Goal: Task Accomplishment & Management: Complete application form

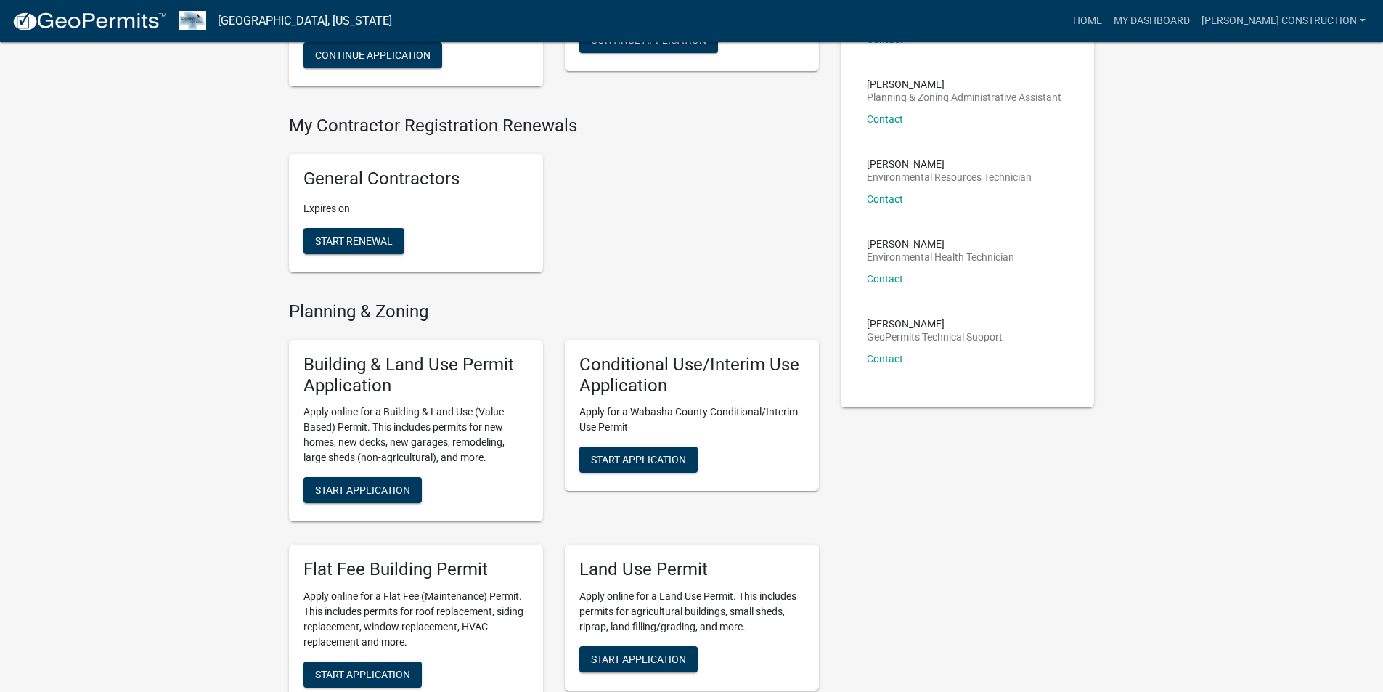
scroll to position [363, 0]
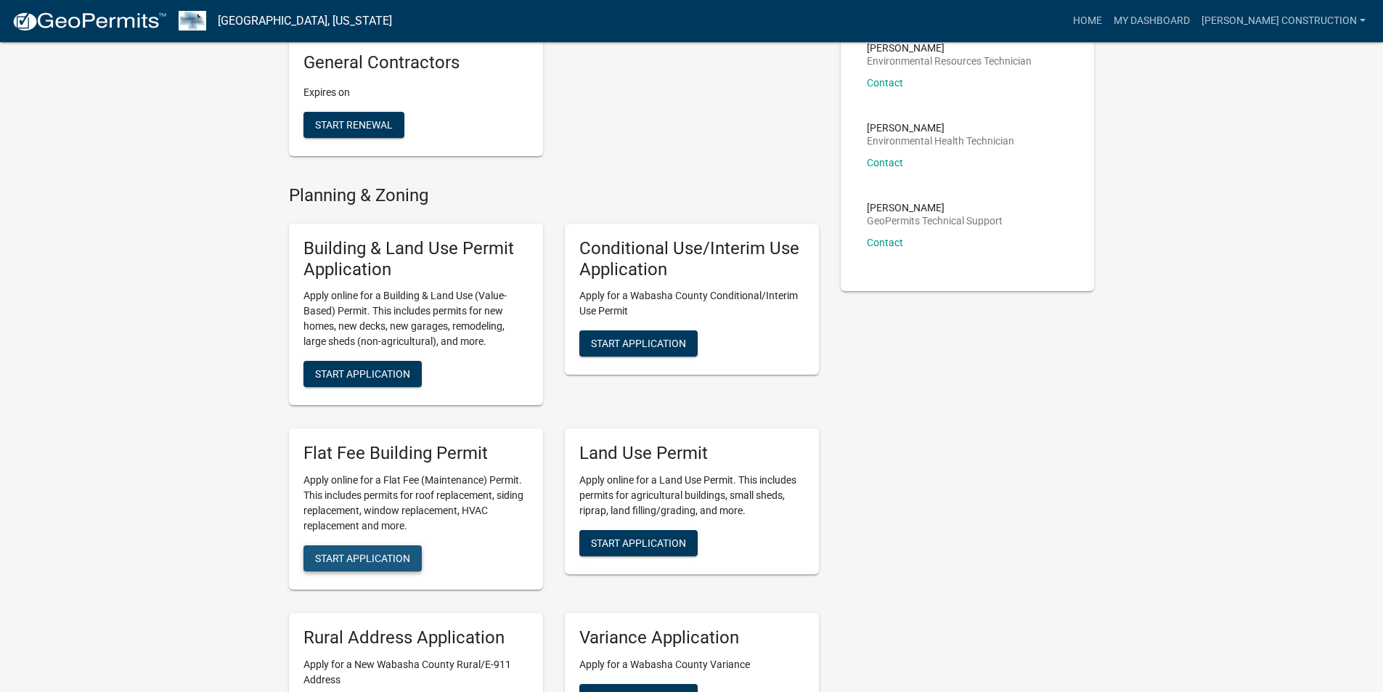
click at [386, 552] on span "Start Application" at bounding box center [362, 558] width 95 height 12
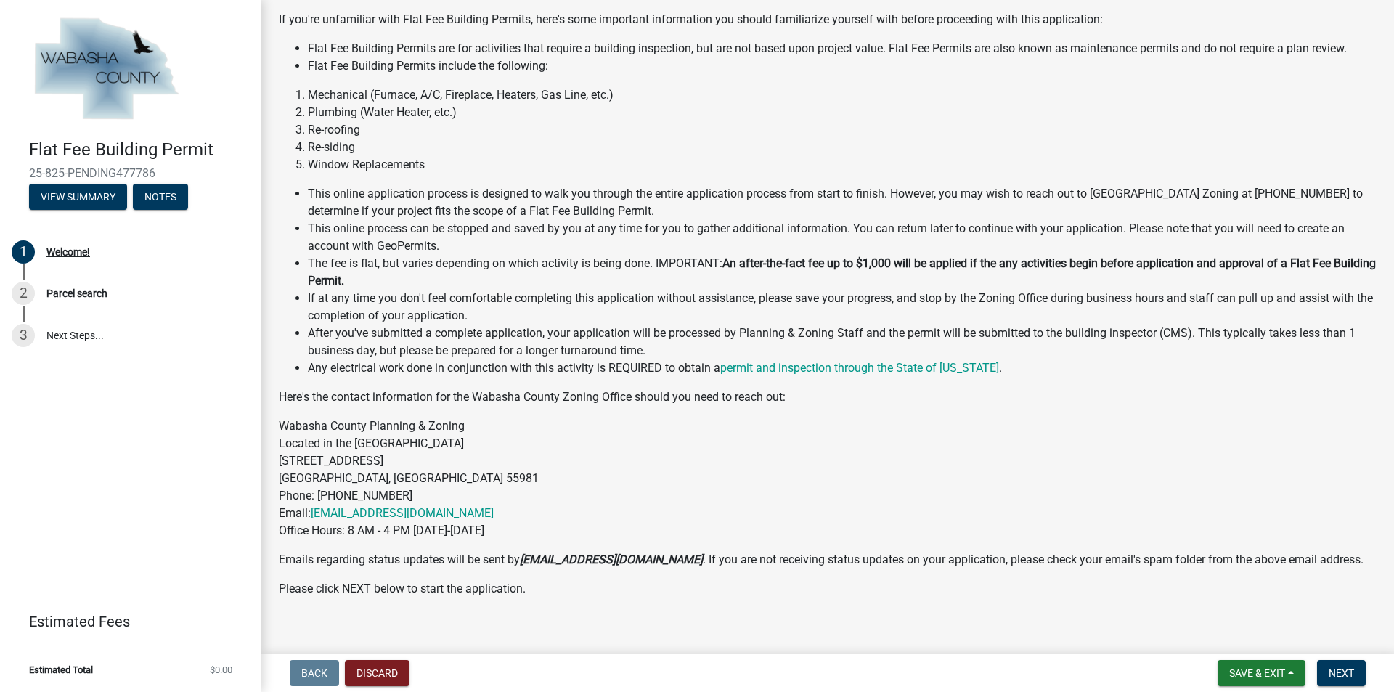
scroll to position [146, 0]
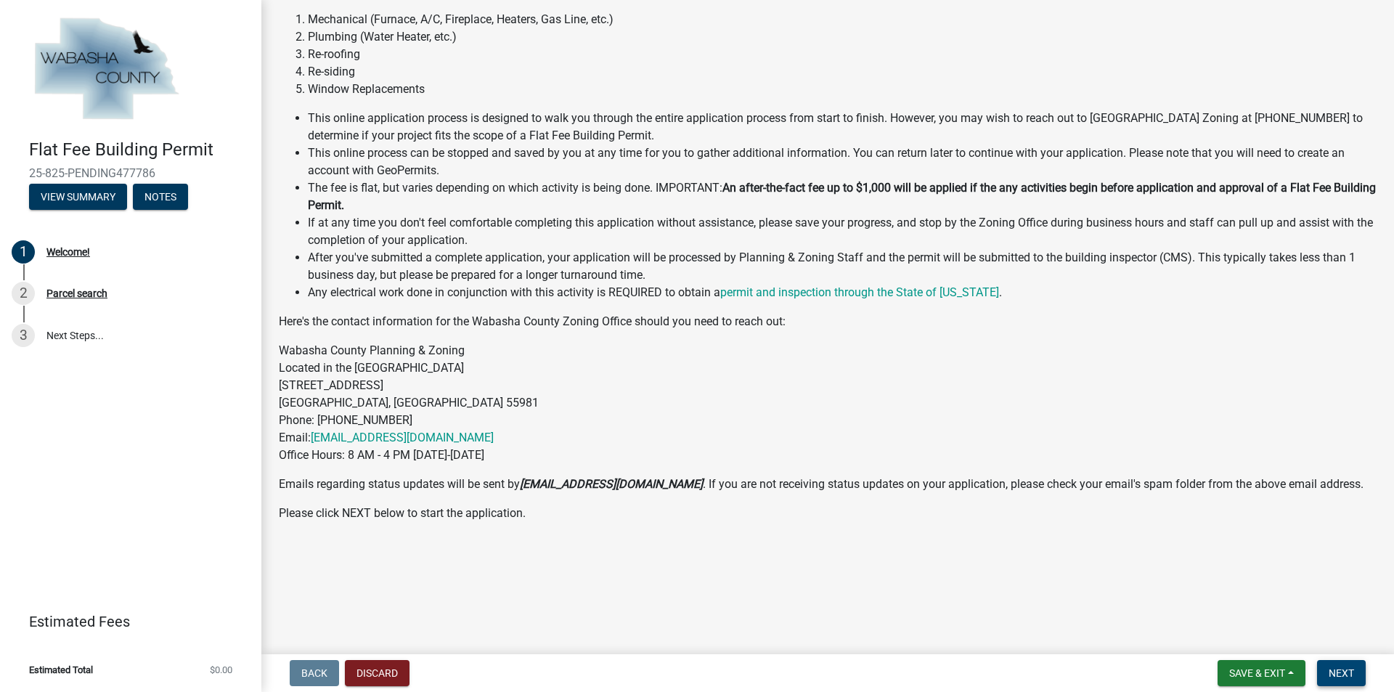
click at [1339, 673] on span "Next" at bounding box center [1341, 673] width 25 height 12
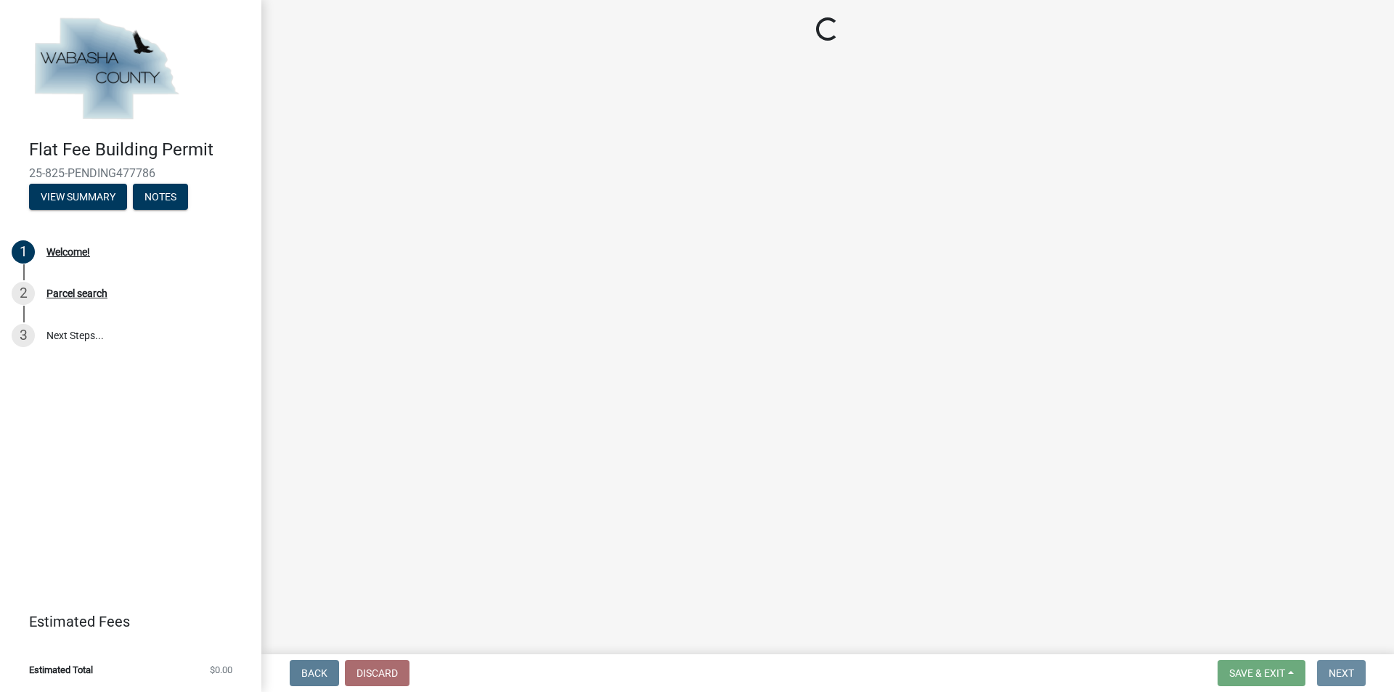
scroll to position [0, 0]
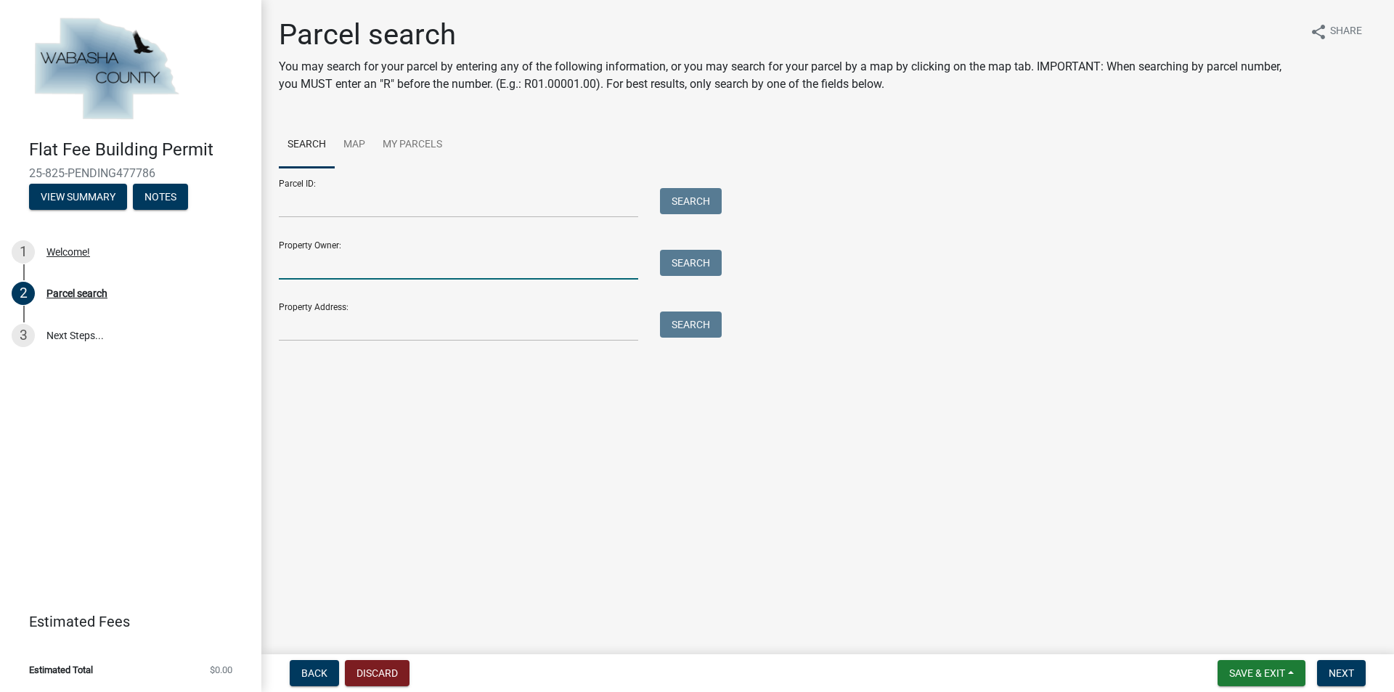
click at [348, 261] on input "Property Owner:" at bounding box center [458, 265] width 359 height 30
type input "[PERSON_NAME]"
click at [690, 259] on button "Search" at bounding box center [691, 263] width 62 height 26
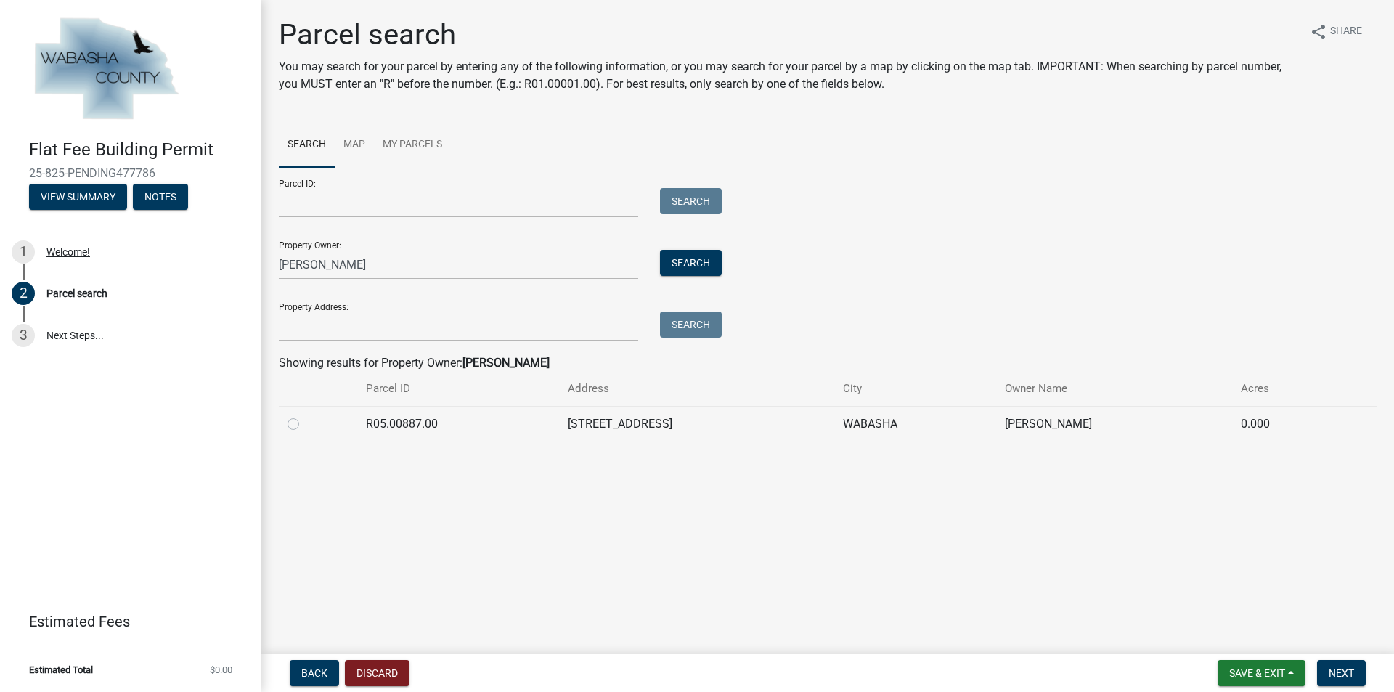
click at [305, 415] on label at bounding box center [305, 415] width 0 height 0
click at [305, 422] on input "radio" at bounding box center [309, 419] width 9 height 9
radio input "true"
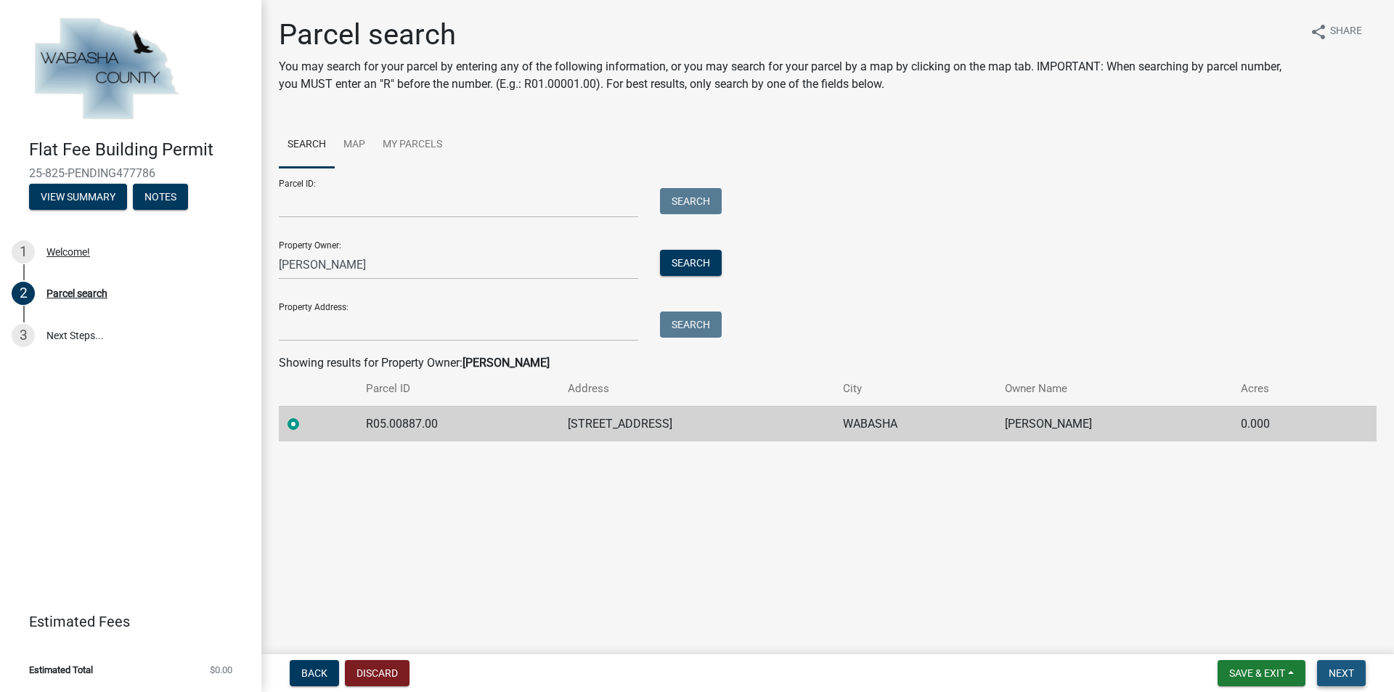
click at [1341, 674] on span "Next" at bounding box center [1341, 673] width 25 height 12
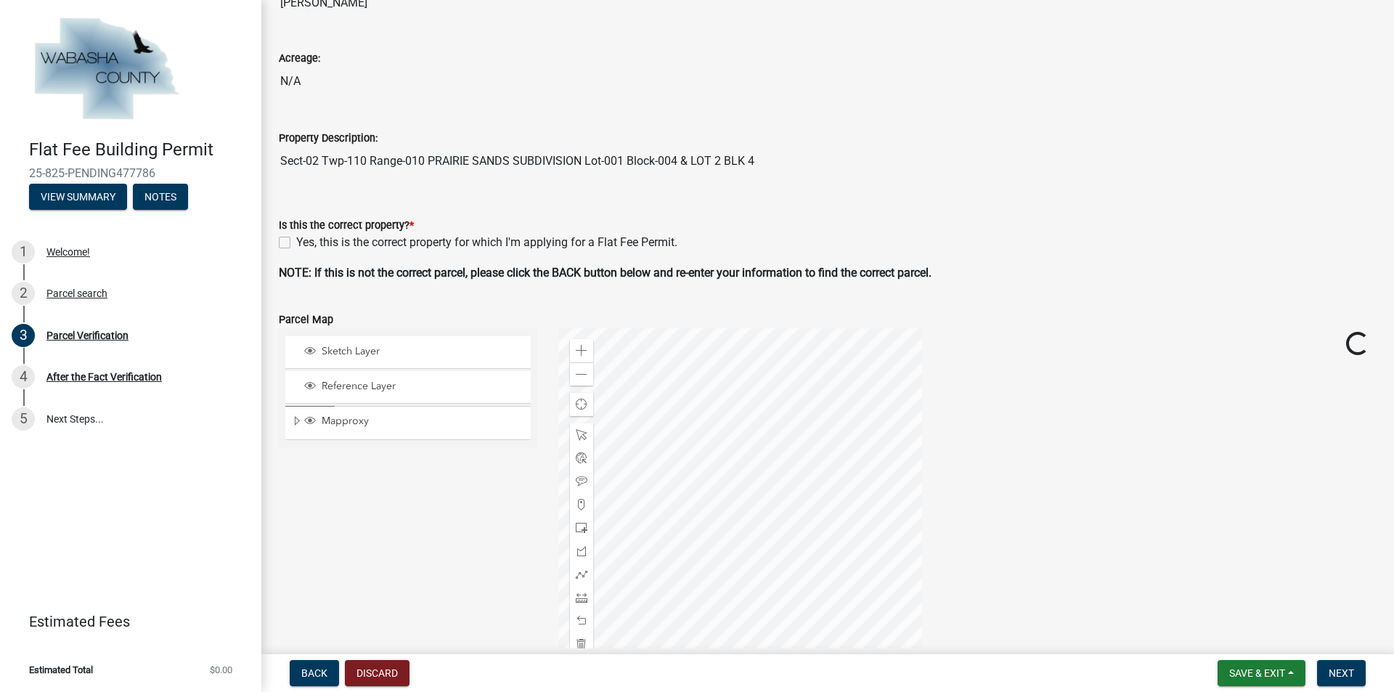
scroll to position [363, 0]
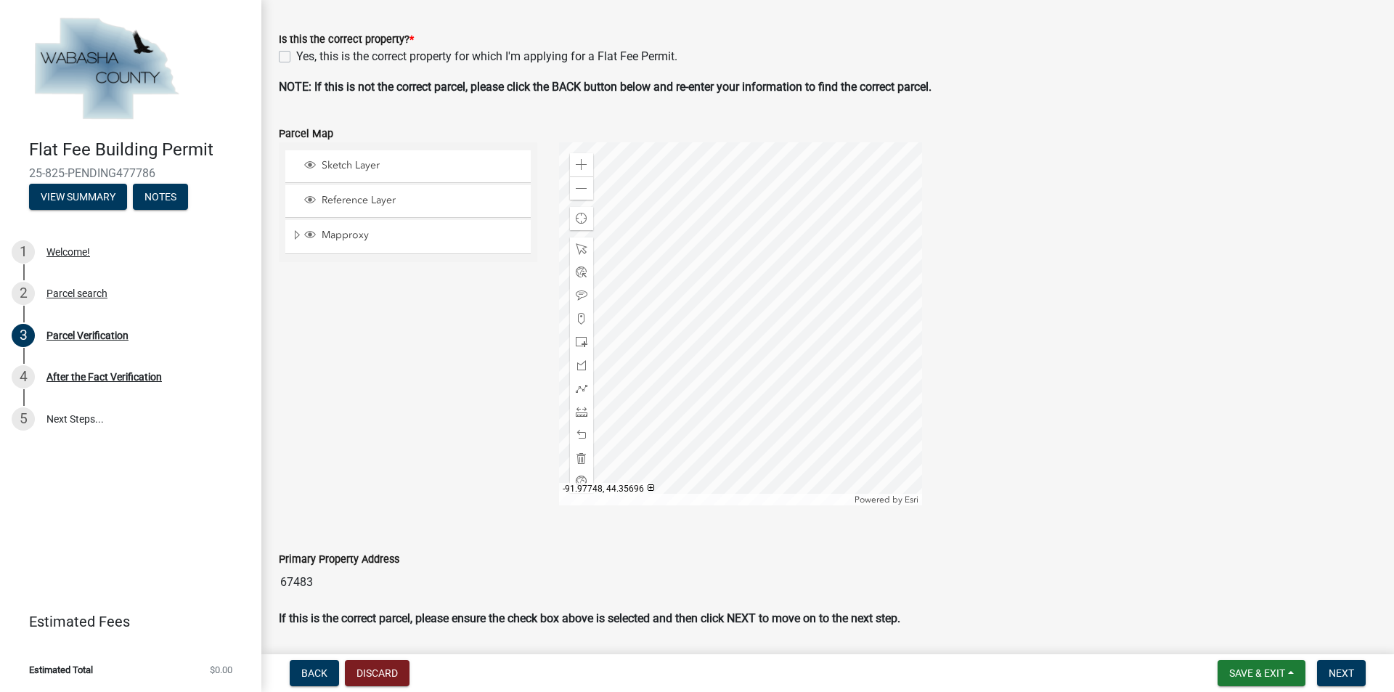
click at [296, 57] on label "Yes, this is the correct property for which I'm applying for a Flat Fee Permit." at bounding box center [486, 56] width 381 height 17
click at [296, 57] on input "Yes, this is the correct property for which I'm applying for a Flat Fee Permit." at bounding box center [300, 52] width 9 height 9
checkbox input "true"
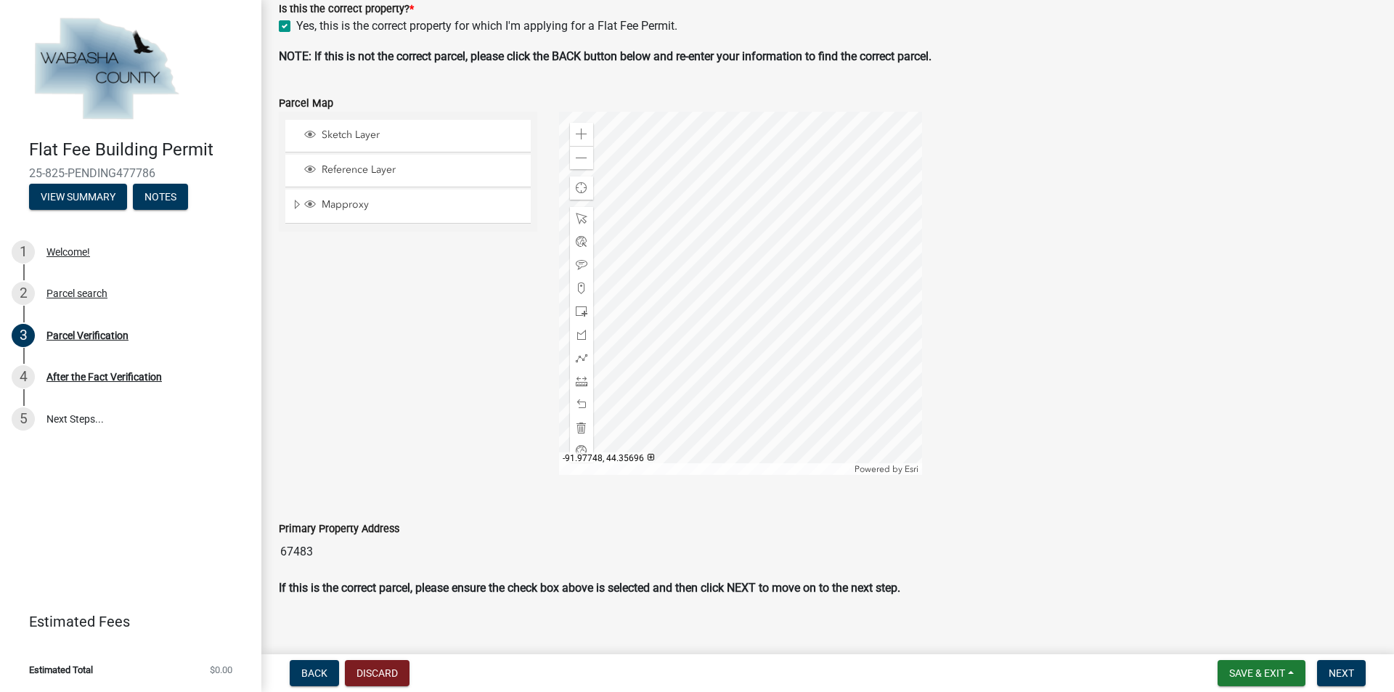
scroll to position [410, 0]
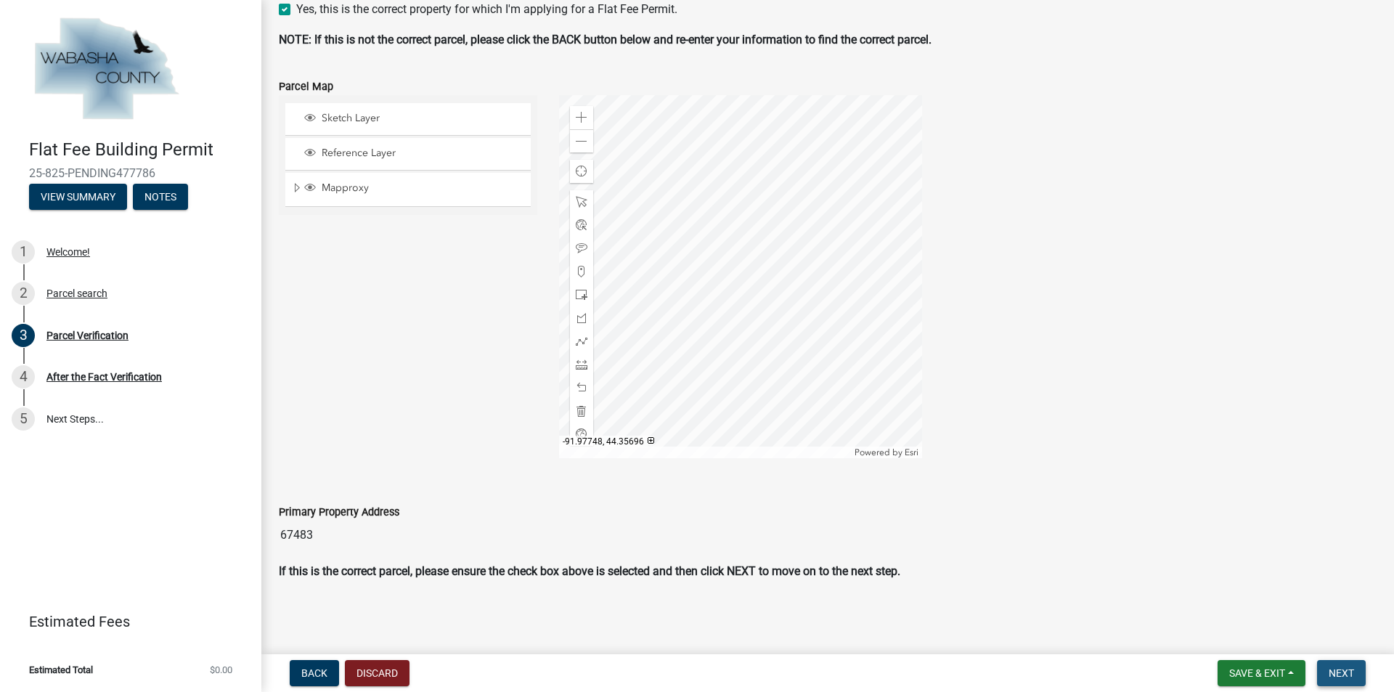
click at [1341, 672] on span "Next" at bounding box center [1341, 673] width 25 height 12
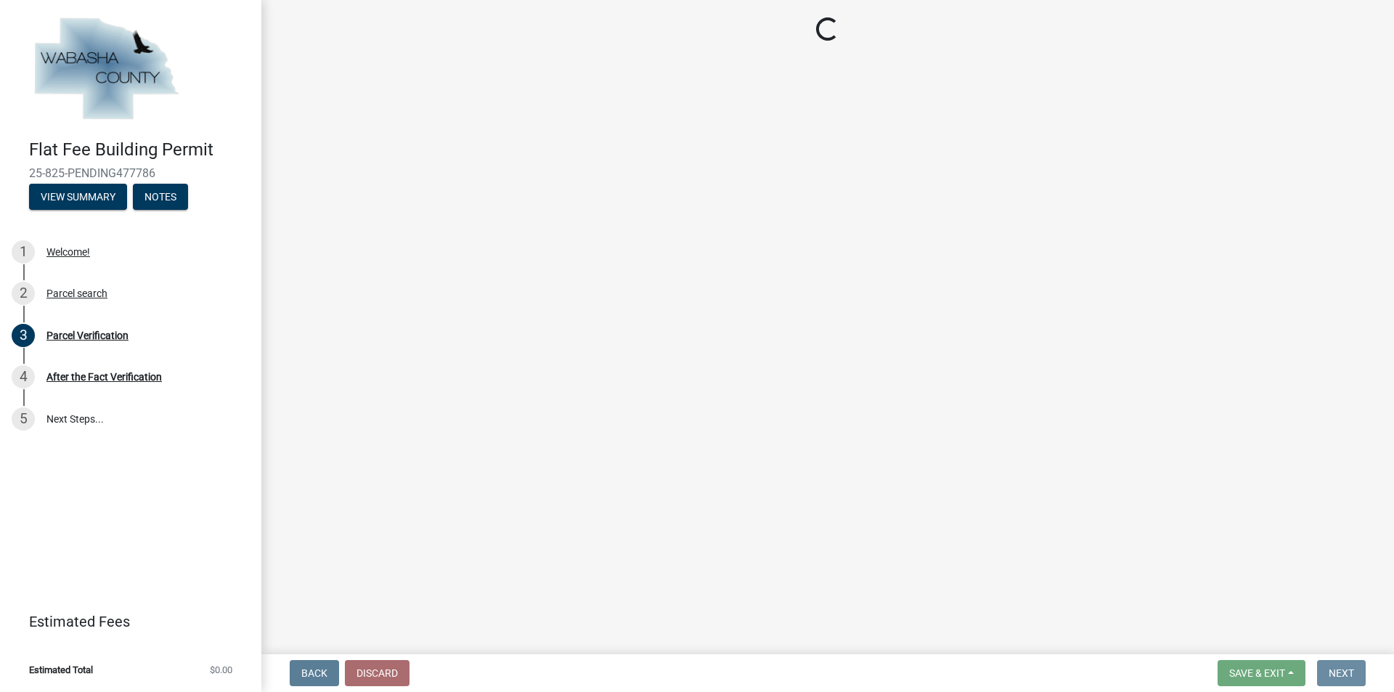
scroll to position [0, 0]
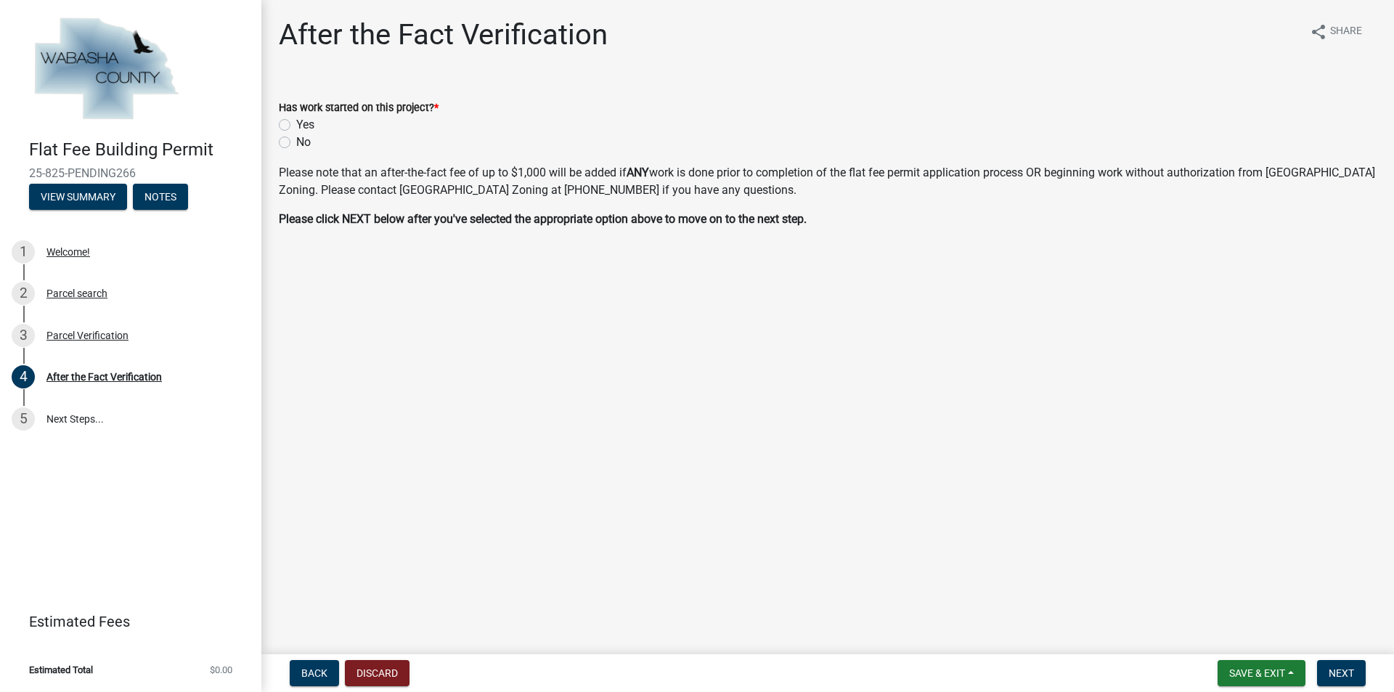
click at [296, 142] on label "No" at bounding box center [303, 142] width 15 height 17
click at [296, 142] on input "No" at bounding box center [300, 138] width 9 height 9
radio input "true"
click at [1343, 672] on span "Next" at bounding box center [1341, 673] width 25 height 12
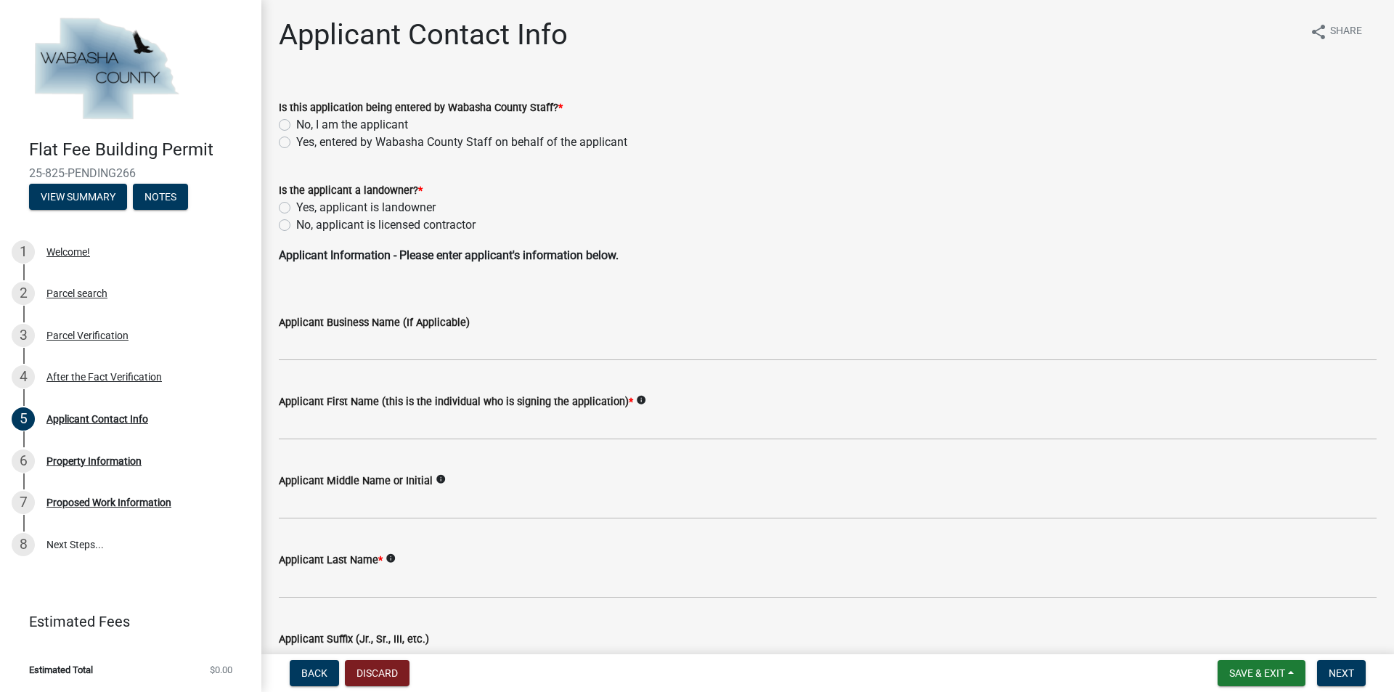
click at [296, 123] on label "No, I am the applicant" at bounding box center [352, 124] width 112 height 17
click at [296, 123] on input "No, I am the applicant" at bounding box center [300, 120] width 9 height 9
radio input "true"
click at [296, 227] on label "No, applicant is licensed contractor" at bounding box center [385, 224] width 179 height 17
click at [296, 226] on input "No, applicant is licensed contractor" at bounding box center [300, 220] width 9 height 9
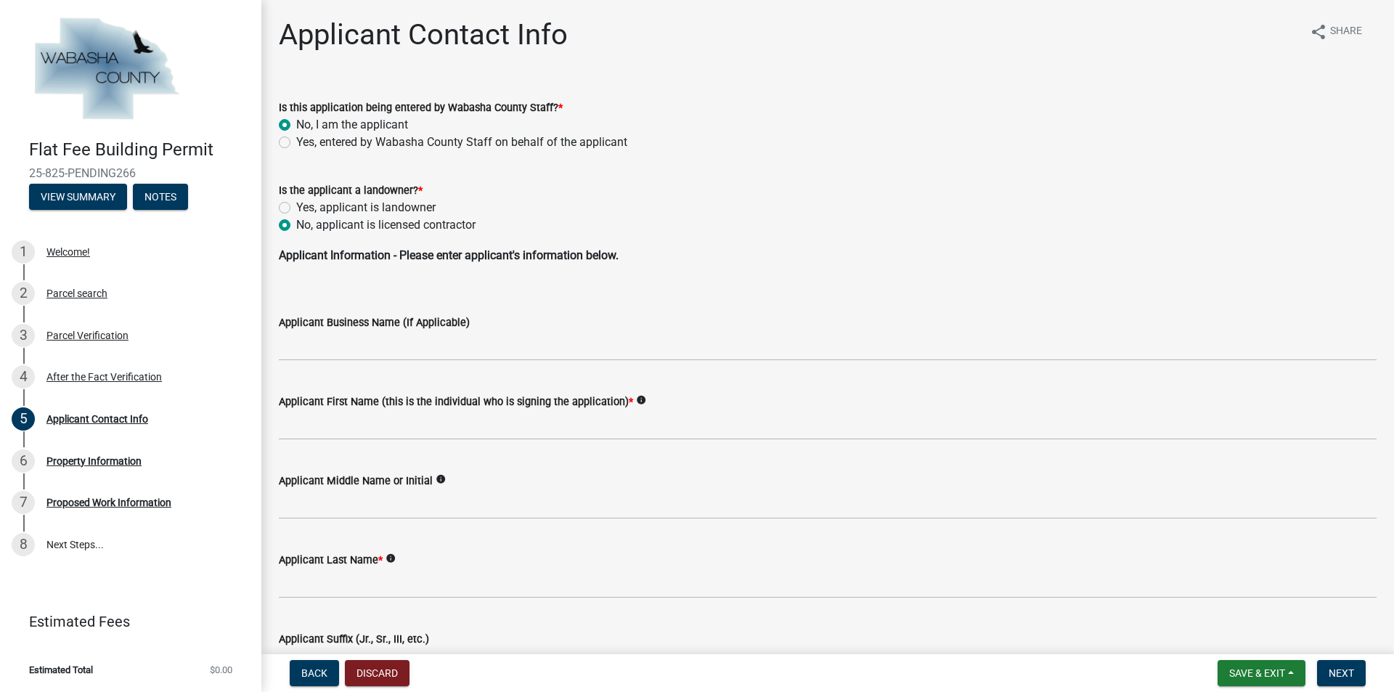
radio input "true"
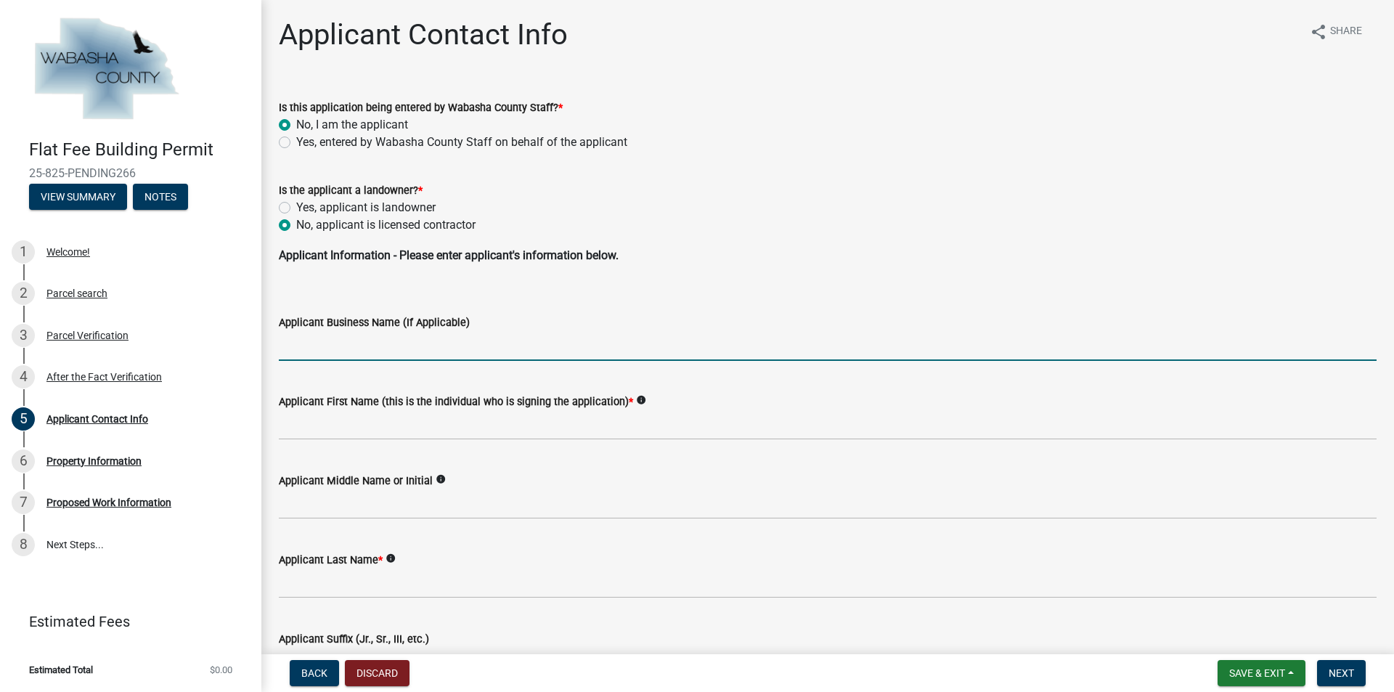
click at [320, 346] on input "Applicant Business Name (If Applicable)" at bounding box center [828, 346] width 1098 height 30
type input "[PERSON_NAME] Construction"
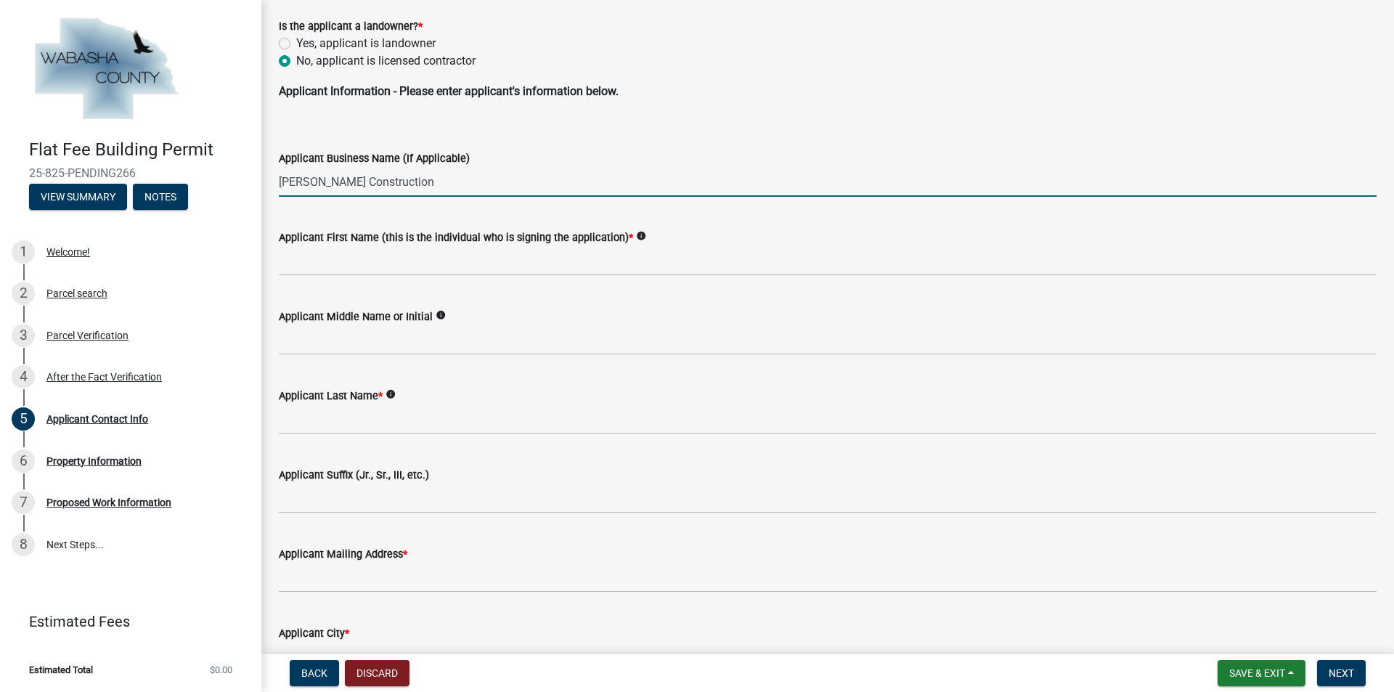
scroll to position [218, 0]
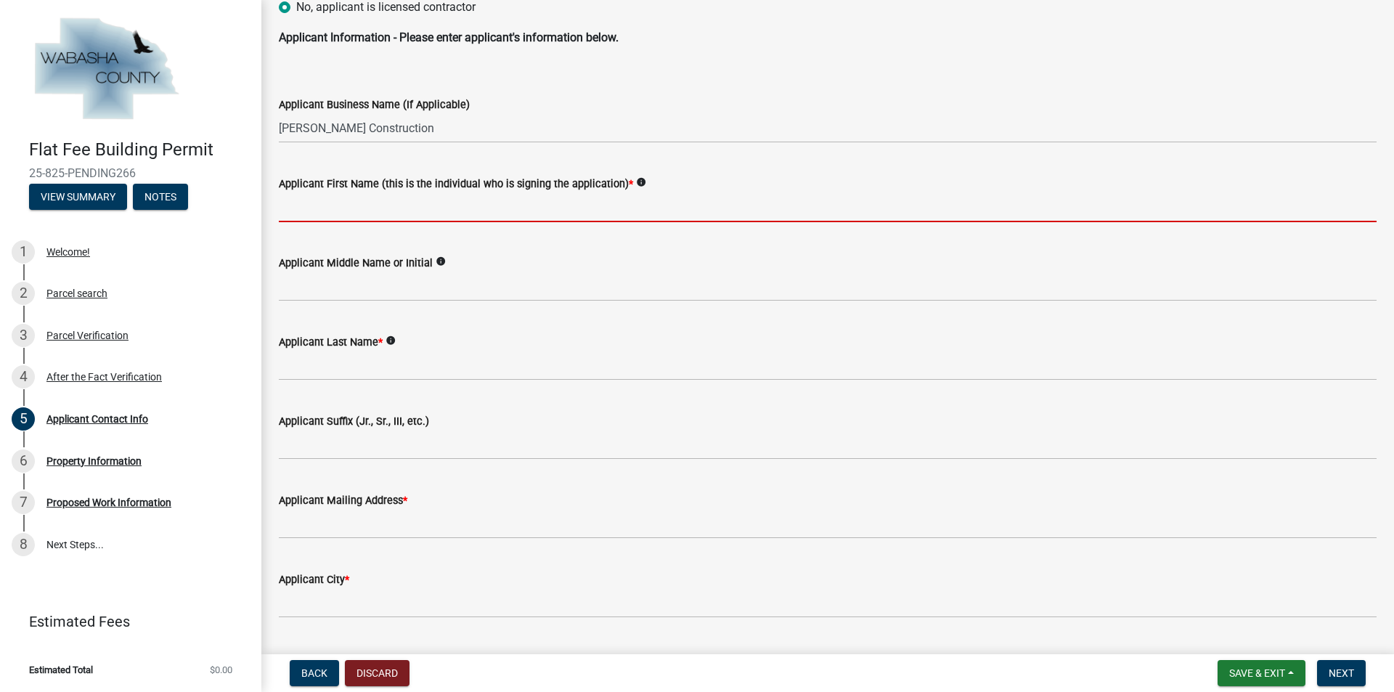
click at [306, 212] on input "Applicant First Name (this is the individual who is signing the application) *" at bounding box center [828, 207] width 1098 height 30
type input "[PERSON_NAME]"
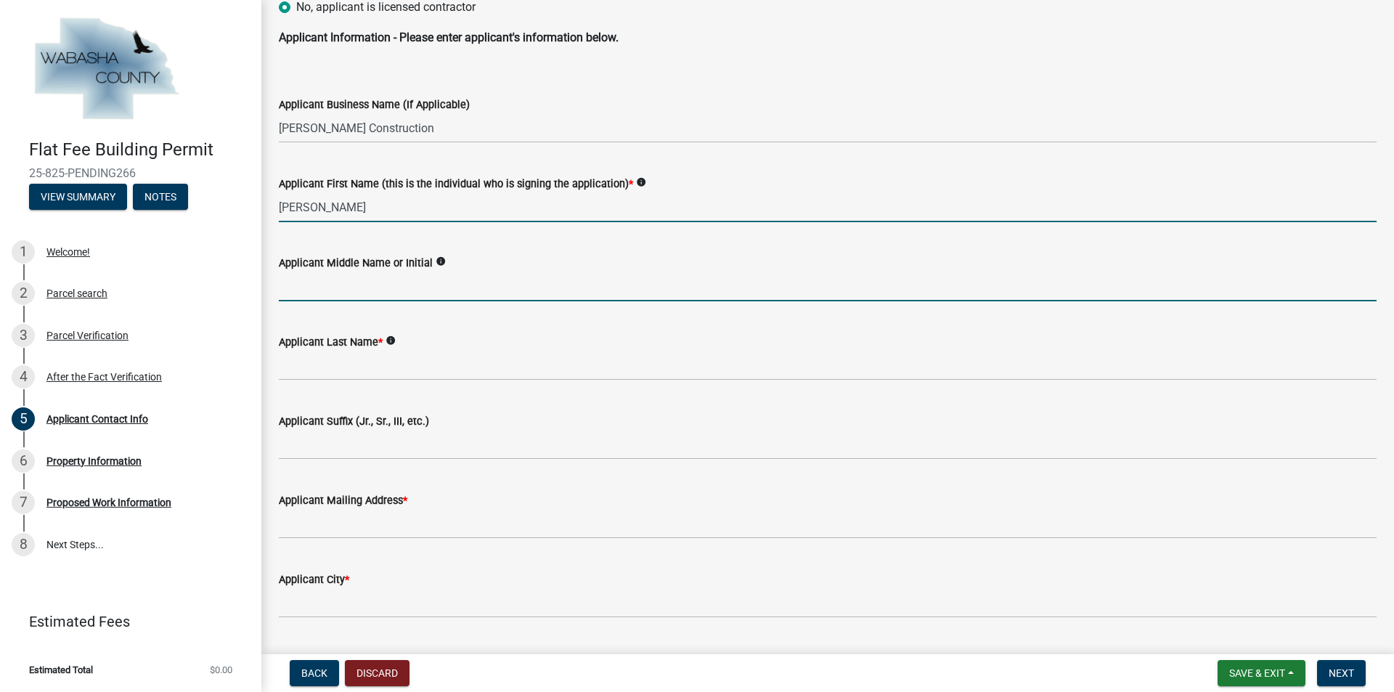
click at [332, 292] on input "Applicant Middle Name or Initial" at bounding box center [828, 287] width 1098 height 30
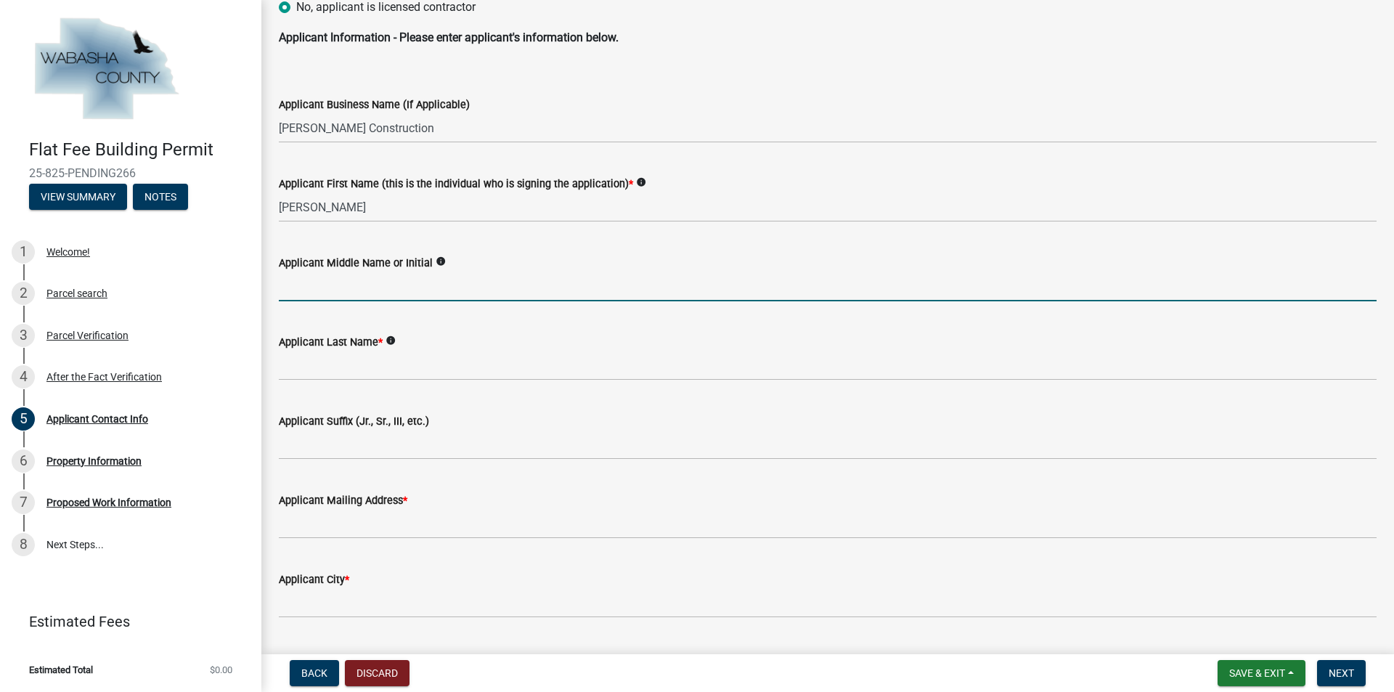
type input "W"
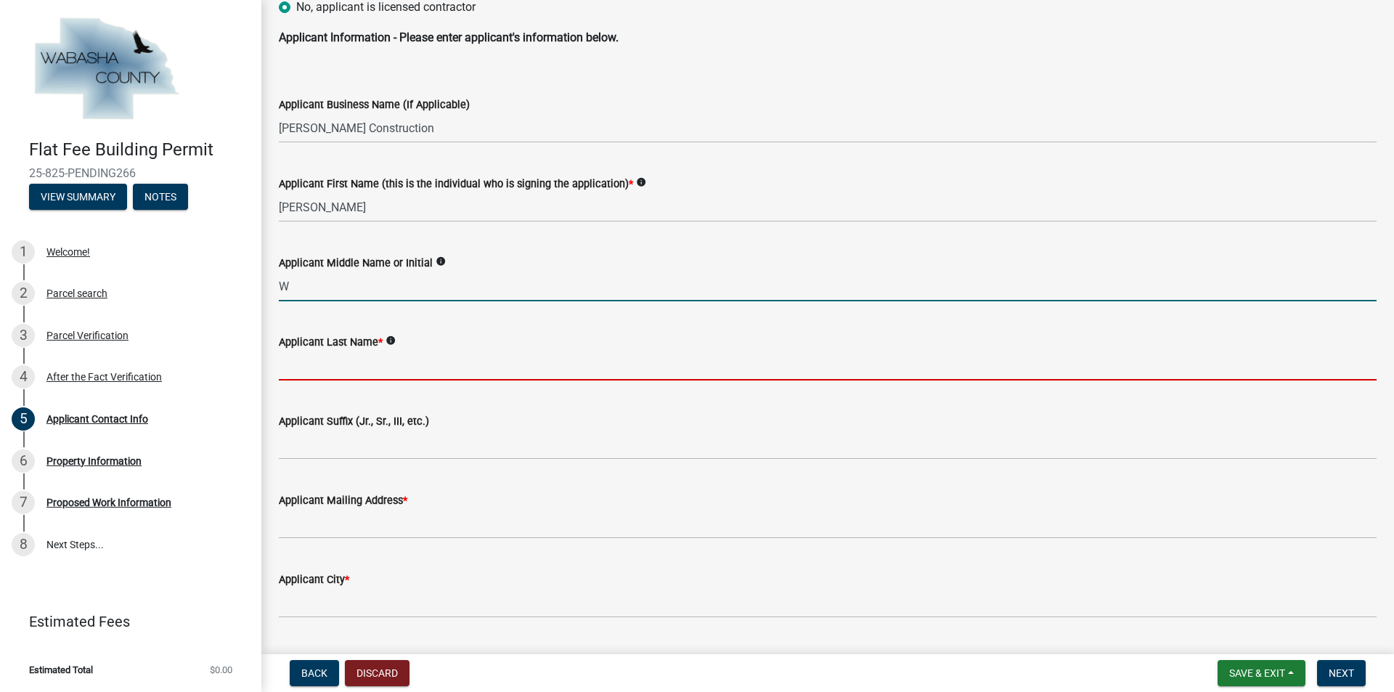
click at [327, 357] on input "Applicant Last Name *" at bounding box center [828, 366] width 1098 height 30
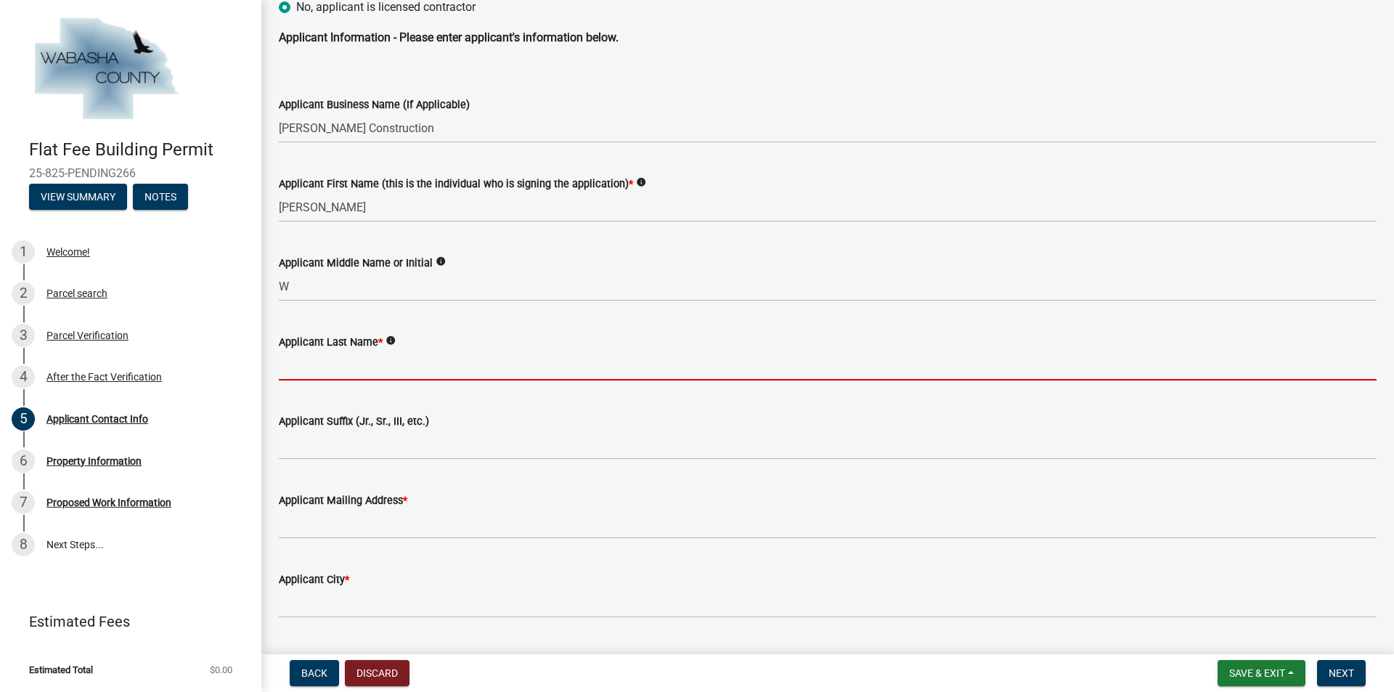
type input "Fitch"
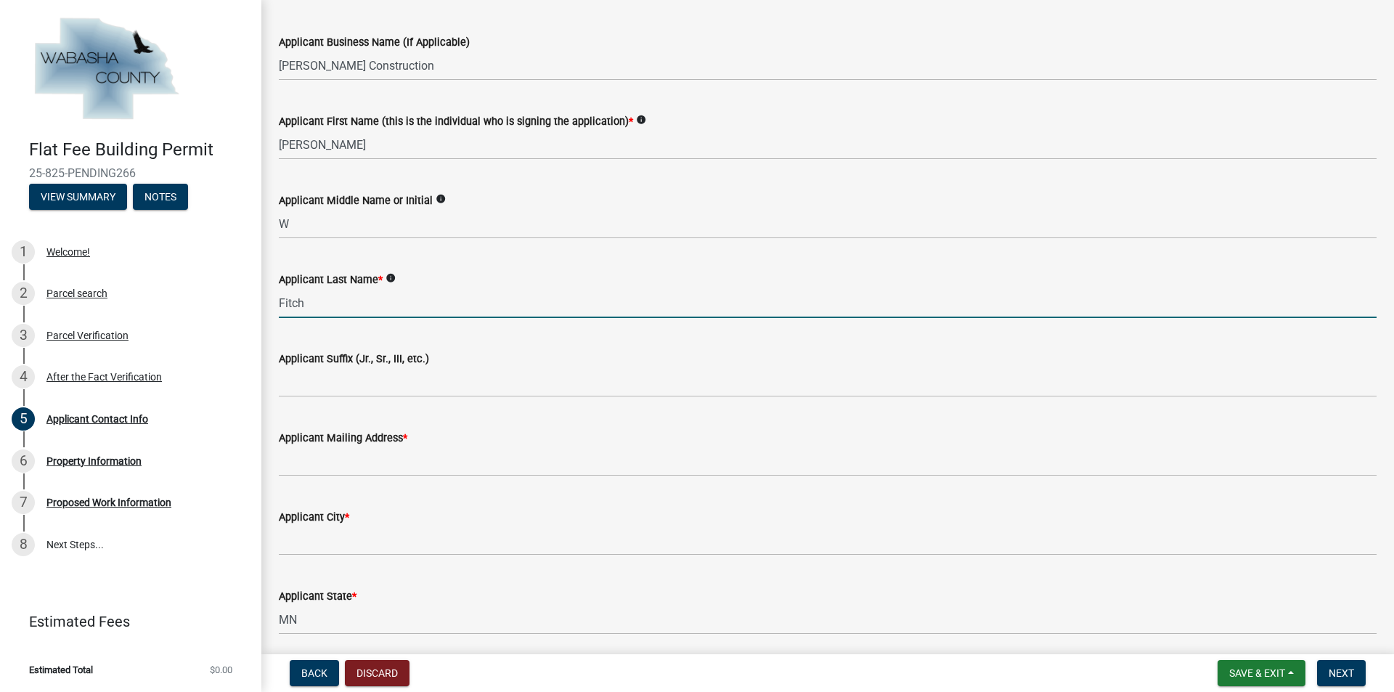
scroll to position [363, 0]
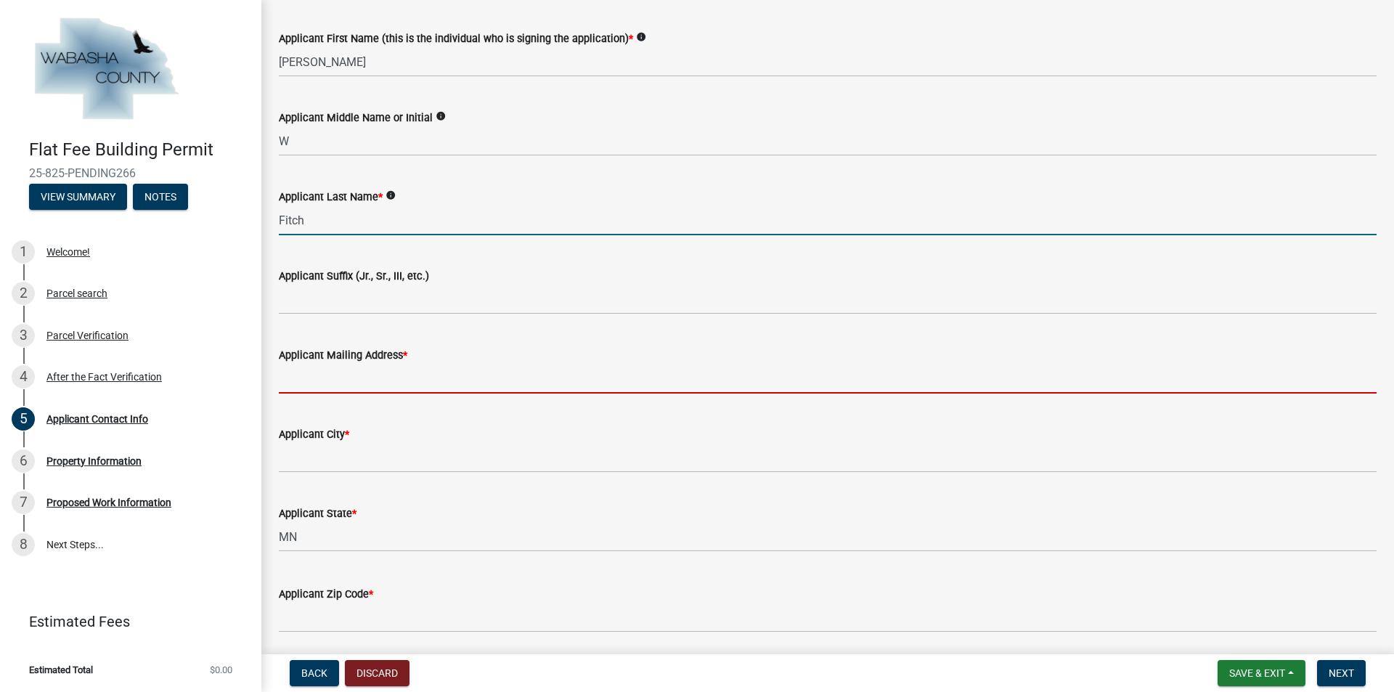
click at [319, 386] on input "Applicant Mailing Address *" at bounding box center [828, 379] width 1098 height 30
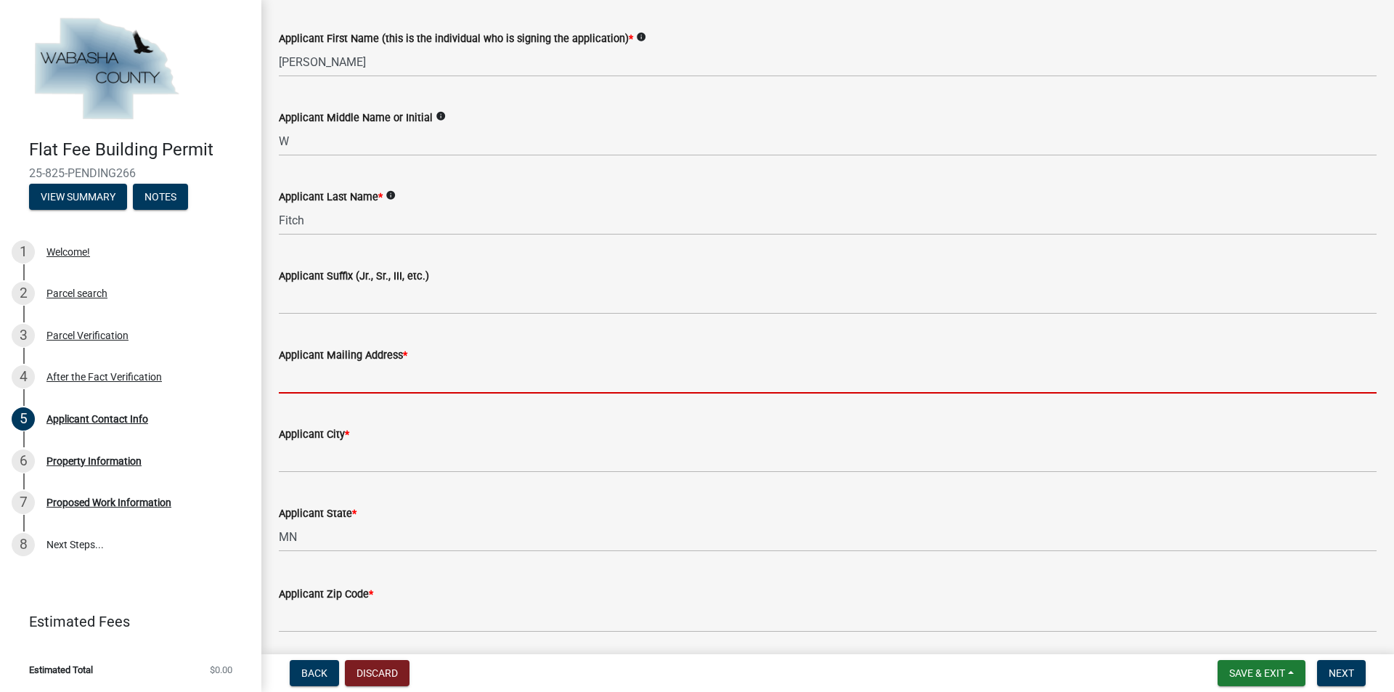
type input "[STREET_ADDRESS]"
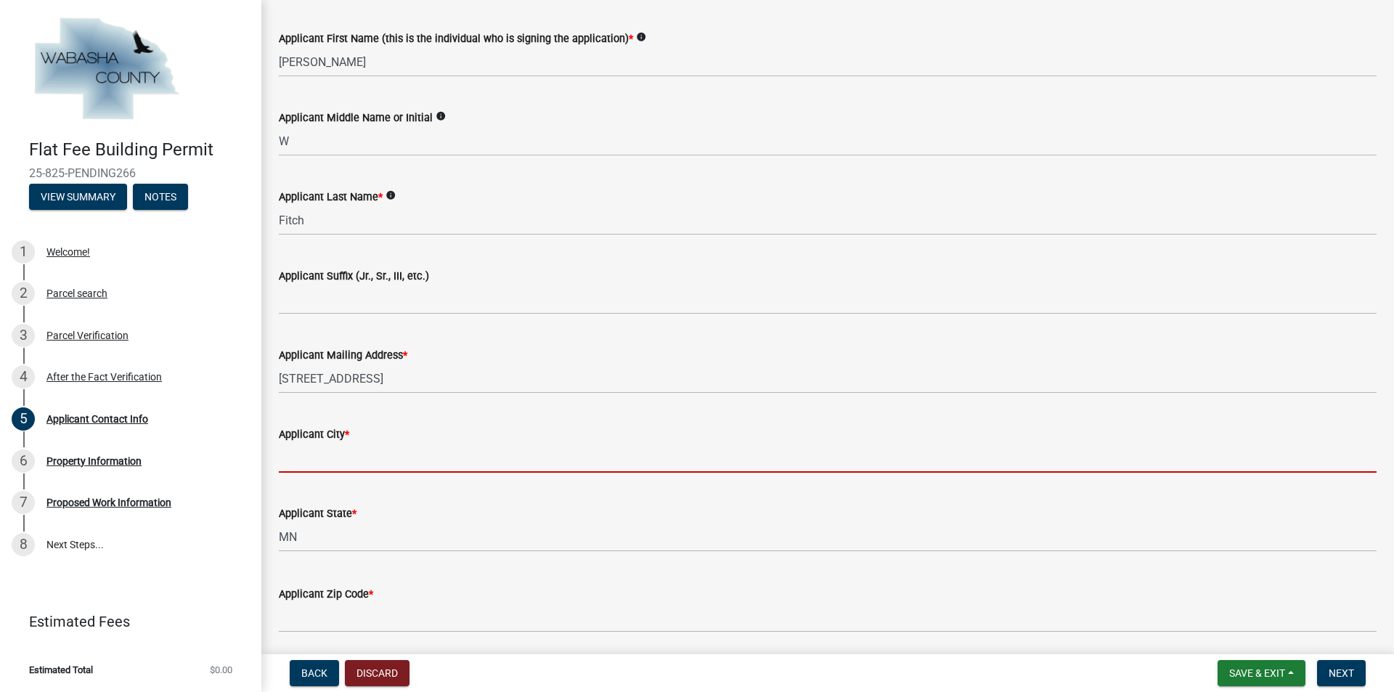
click at [333, 460] on input "Applicant City *" at bounding box center [828, 458] width 1098 height 30
type input "[GEOGRAPHIC_DATA]"
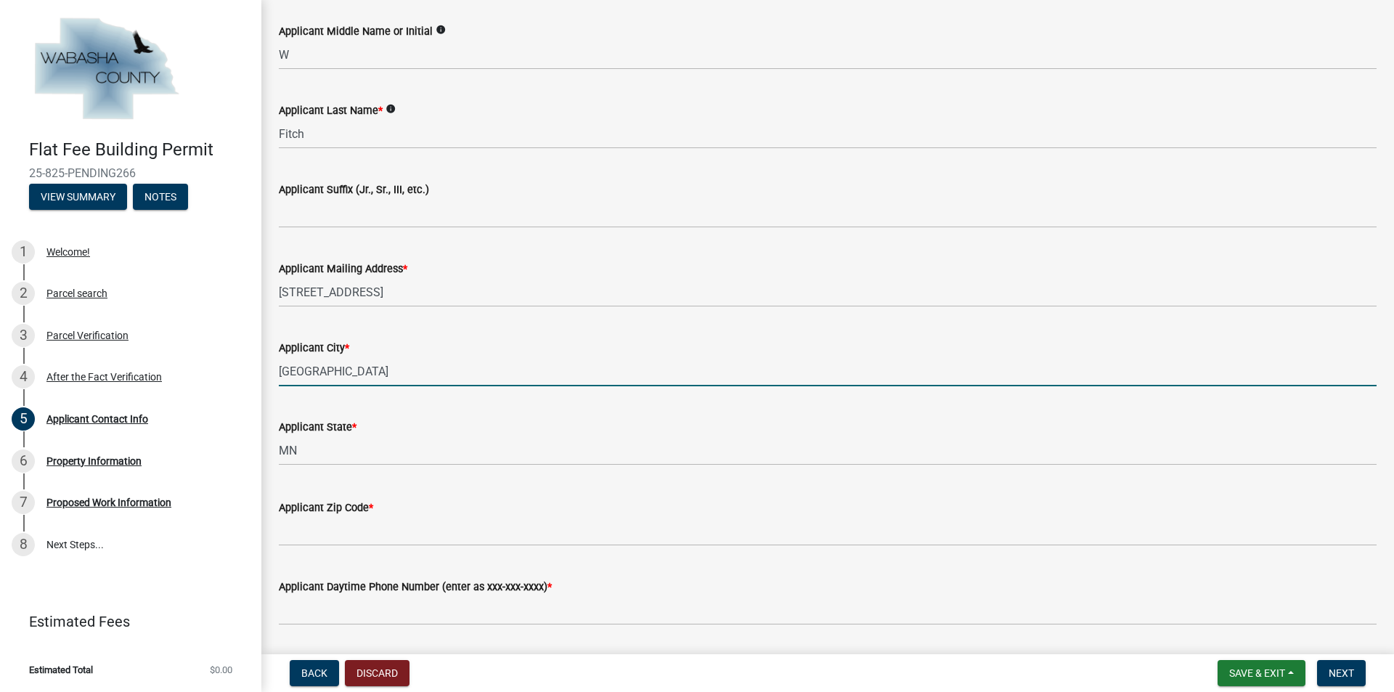
scroll to position [581, 0]
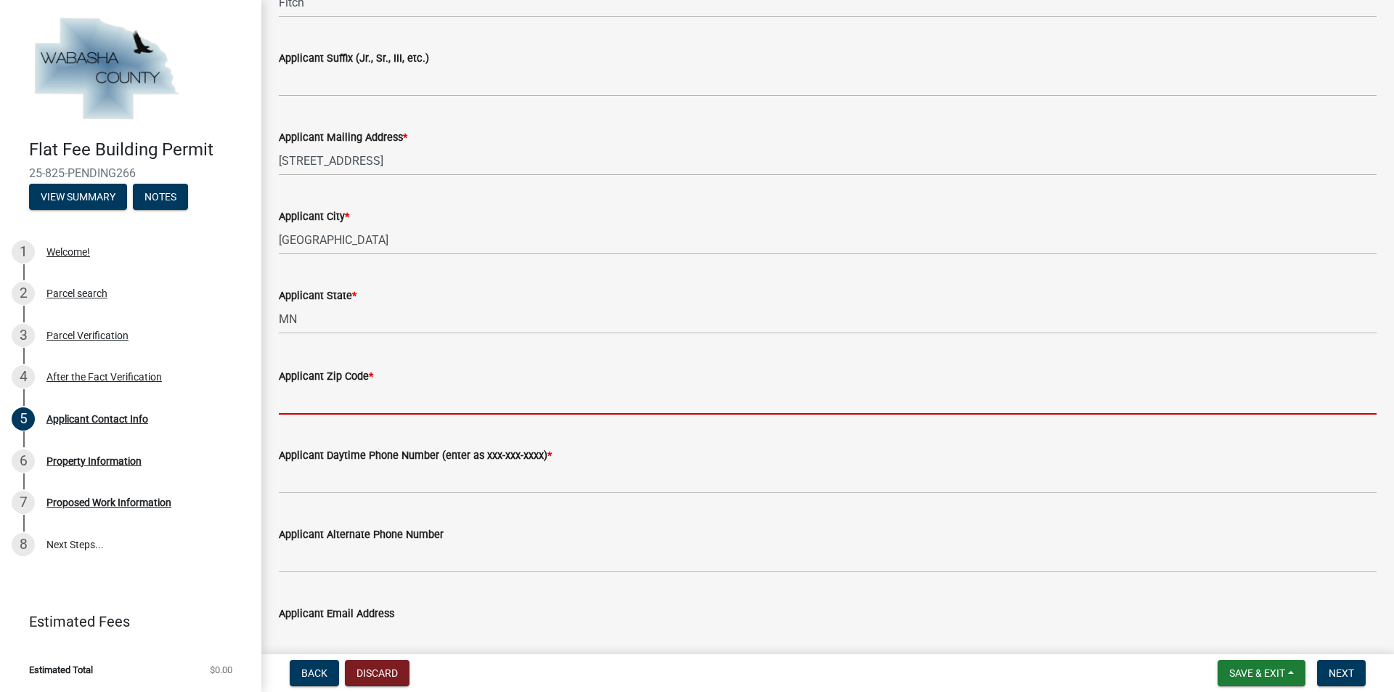
click at [302, 399] on input "Applicant Zip Code *" at bounding box center [828, 400] width 1098 height 30
type input "55901"
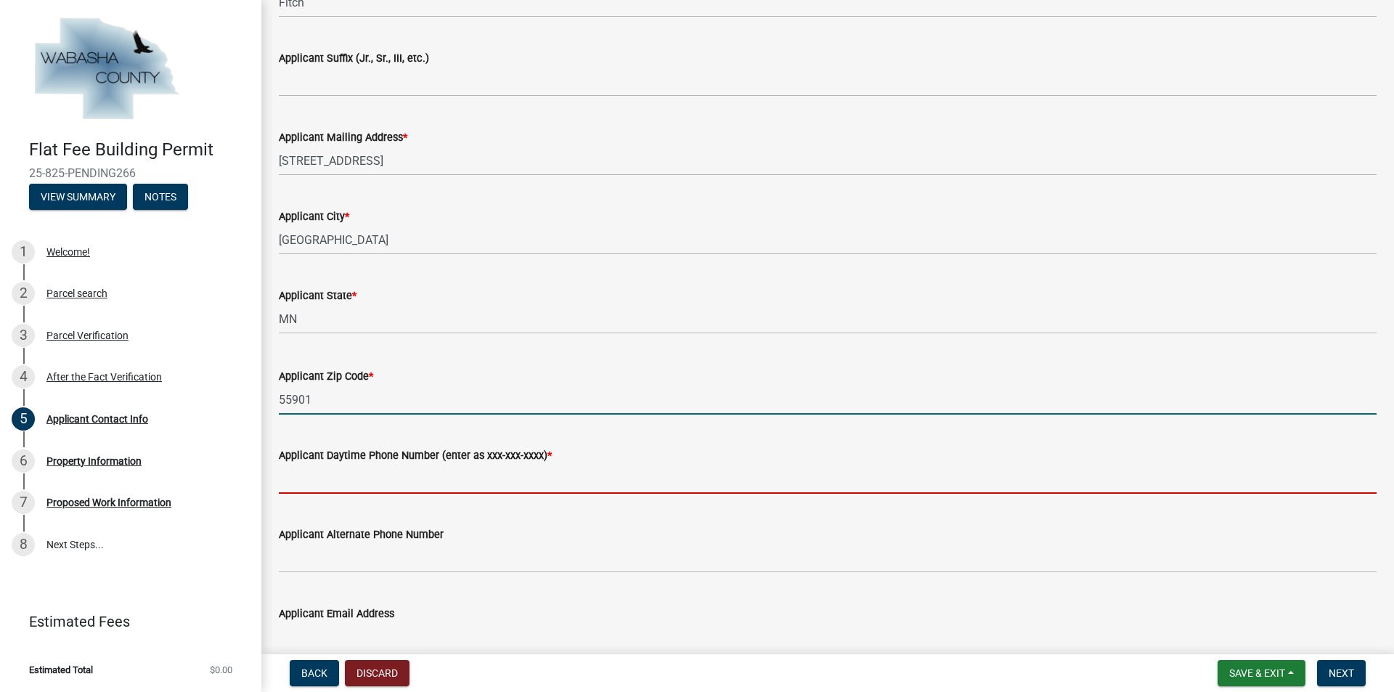
click at [329, 479] on input "Applicant Daytime Phone Number (enter as xxx-xxx-xxxx) *" at bounding box center [828, 479] width 1098 height 30
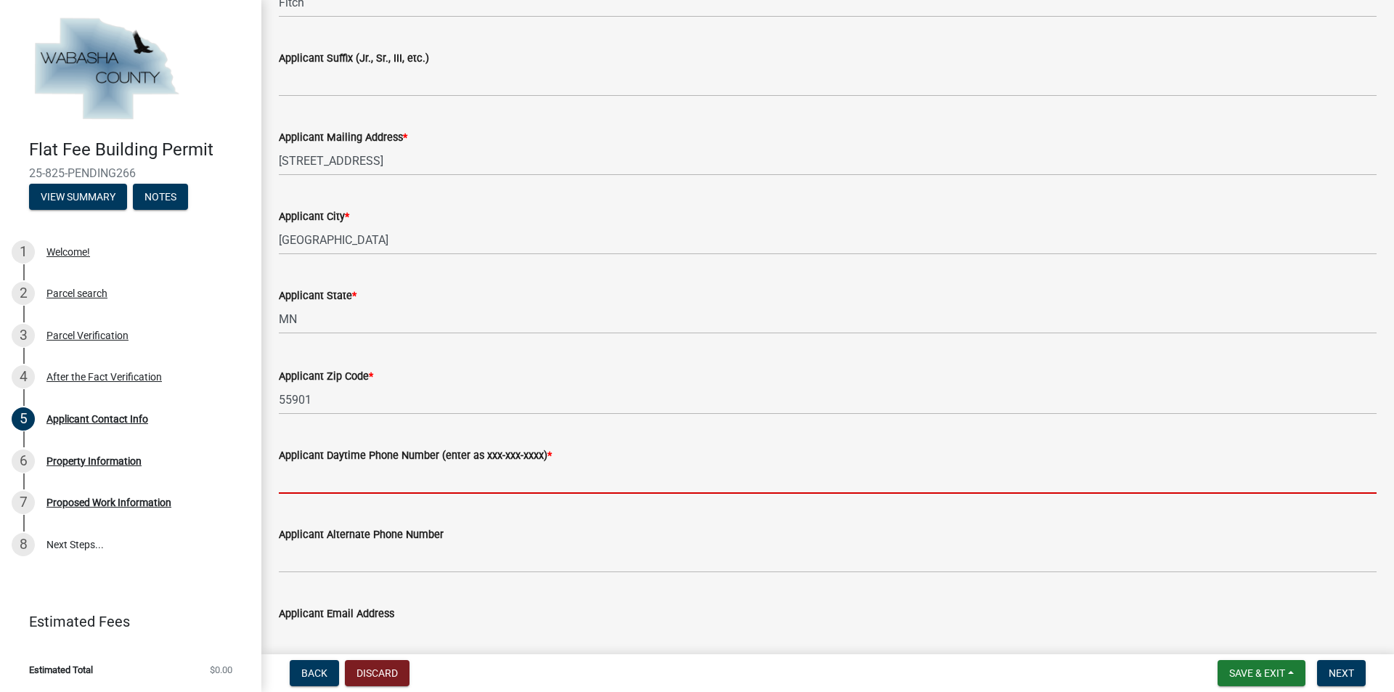
type input "[PHONE_NUMBER]"
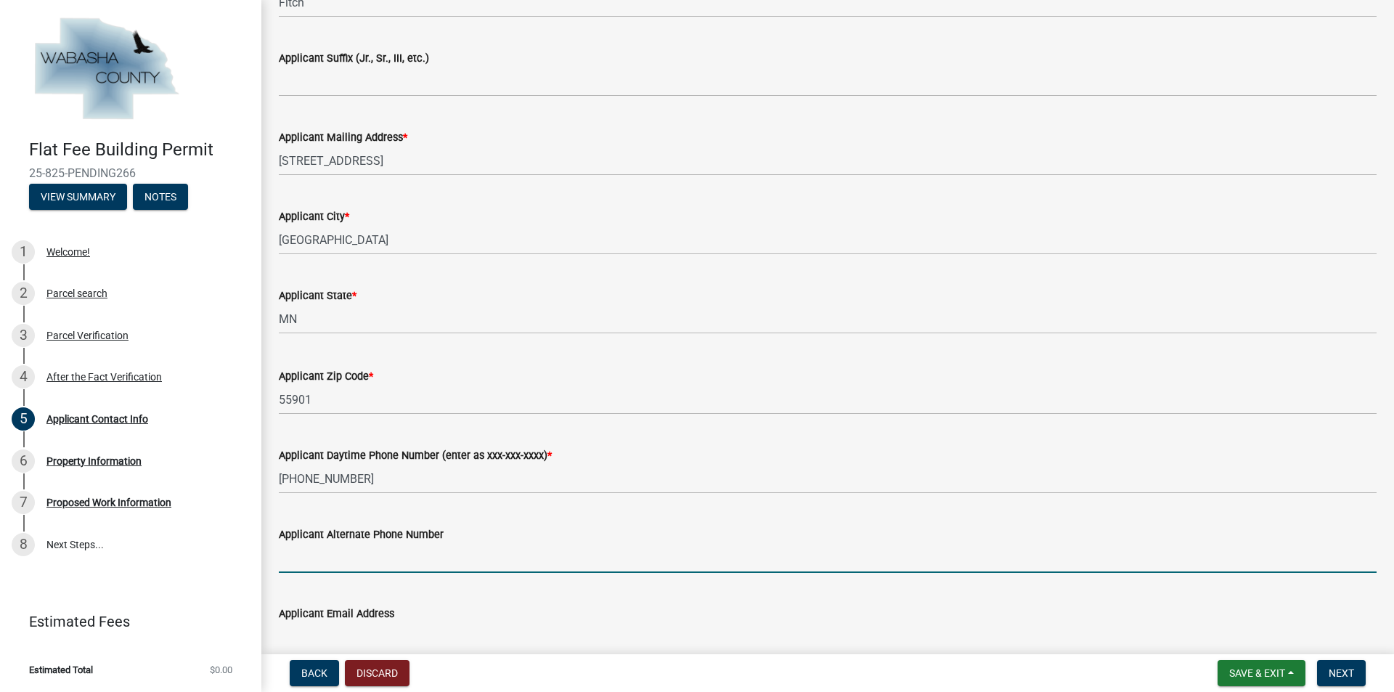
click at [317, 561] on input "Applicant Alternate Phone Number" at bounding box center [828, 558] width 1098 height 30
type input "[PHONE_NUMBER]"
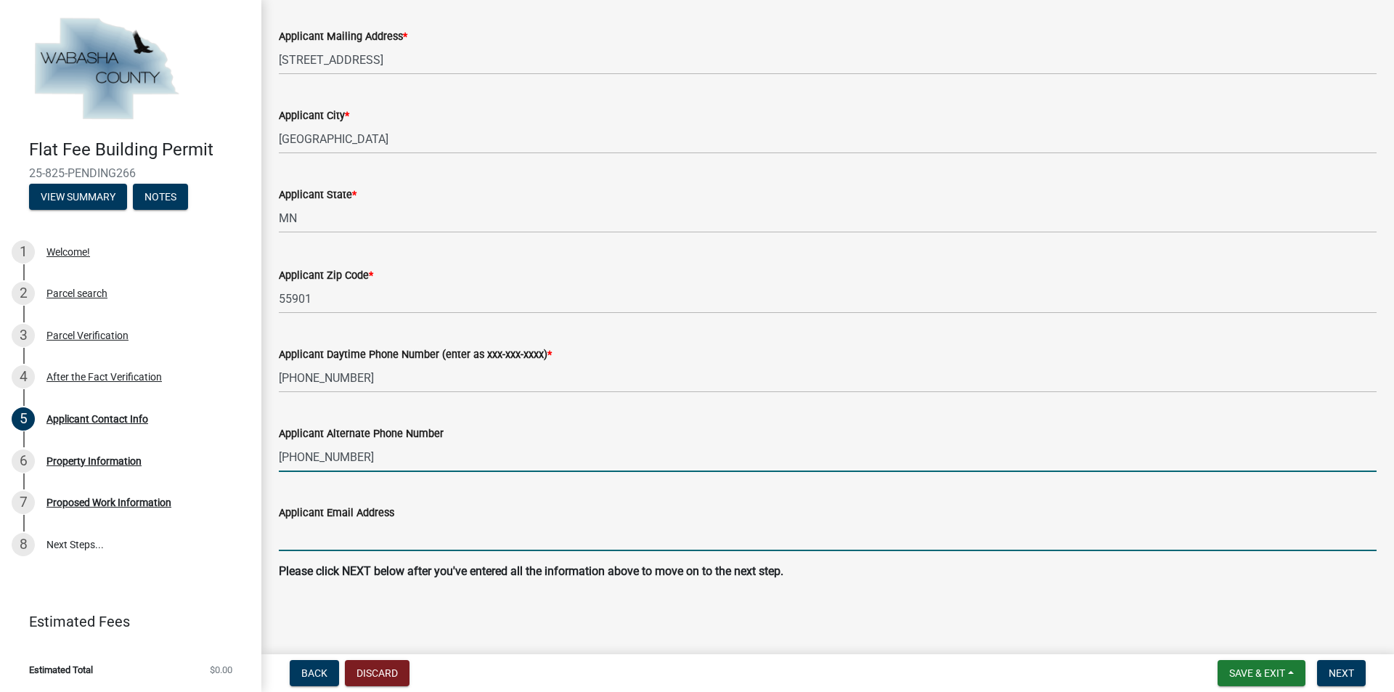
click at [339, 536] on input "Applicant Email Address" at bounding box center [828, 536] width 1098 height 30
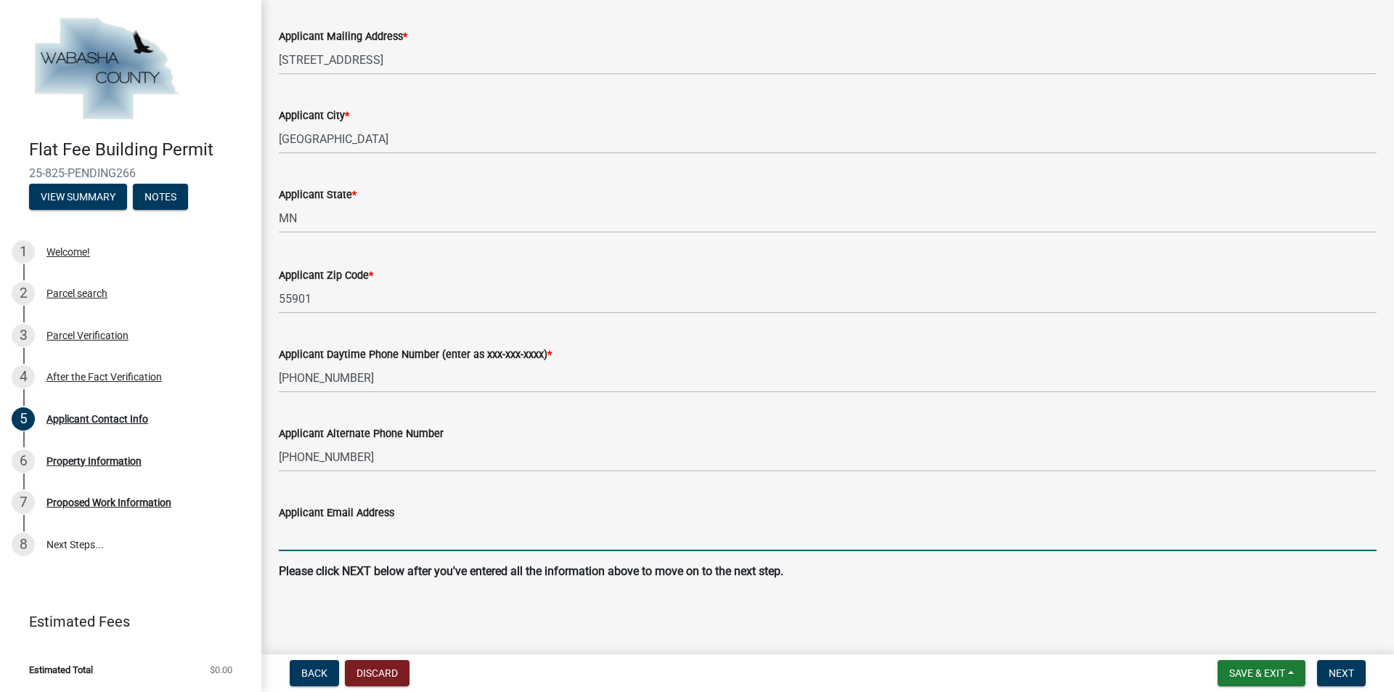
type input "[PERSON_NAME][EMAIL_ADDRESS][DOMAIN_NAME]"
click at [1345, 673] on span "Next" at bounding box center [1341, 673] width 25 height 12
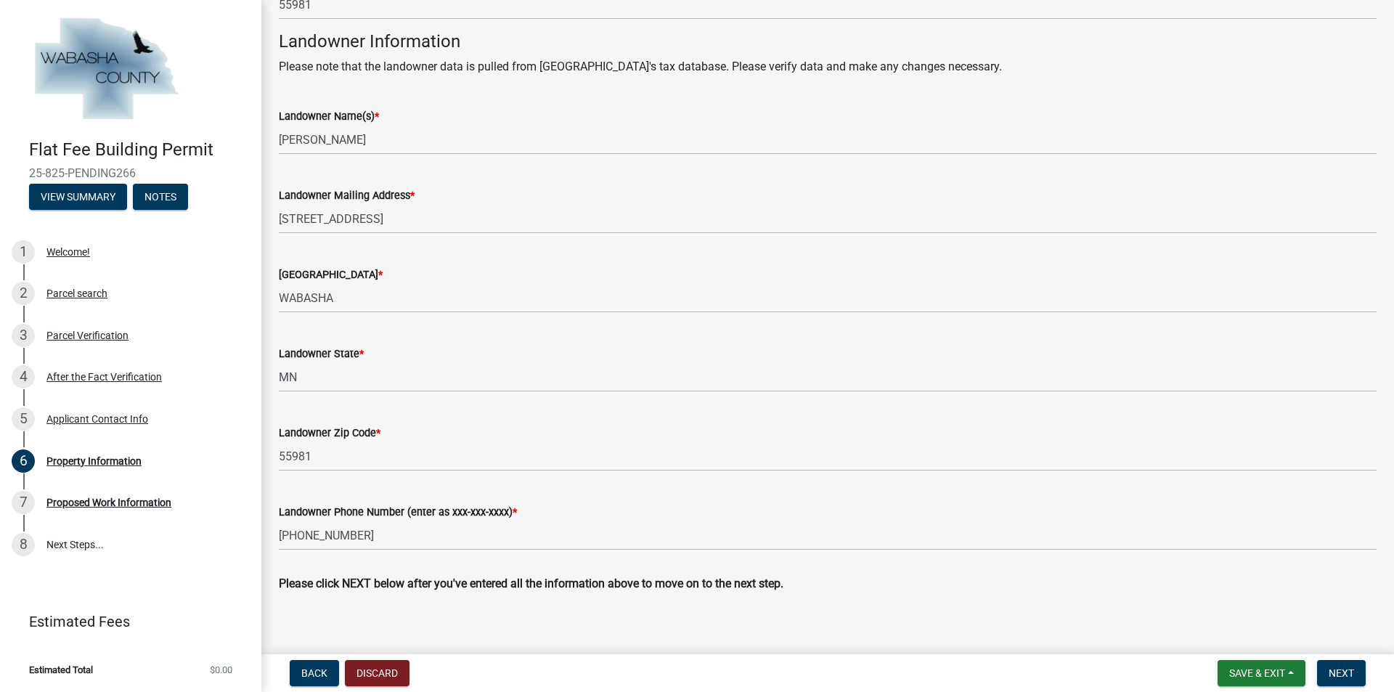
scroll to position [471, 0]
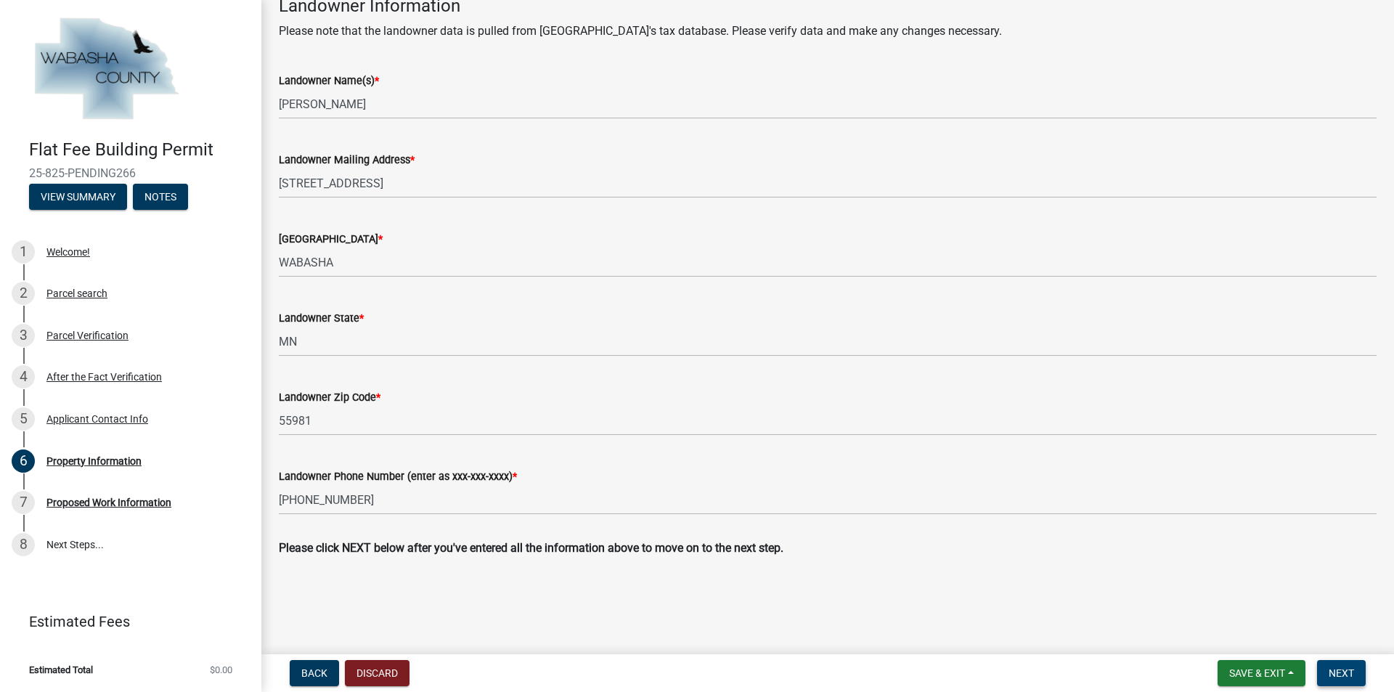
click at [1337, 669] on span "Next" at bounding box center [1341, 673] width 25 height 12
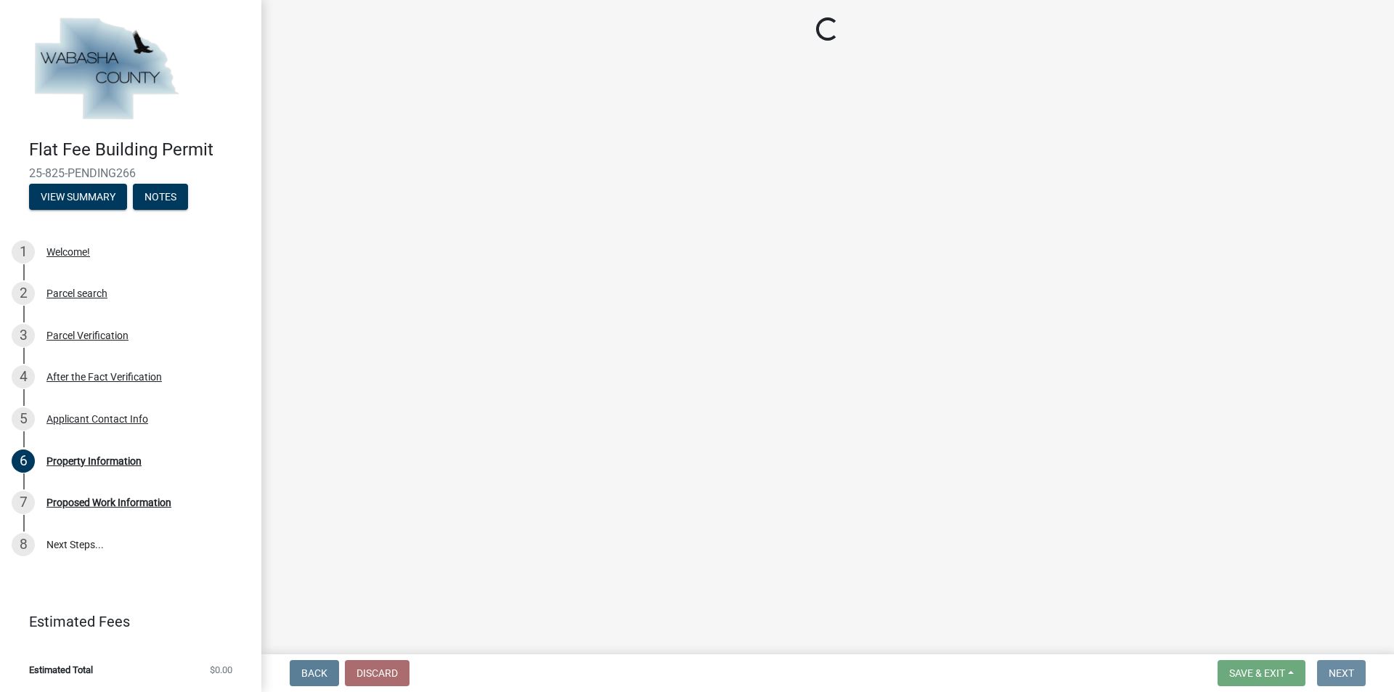
scroll to position [0, 0]
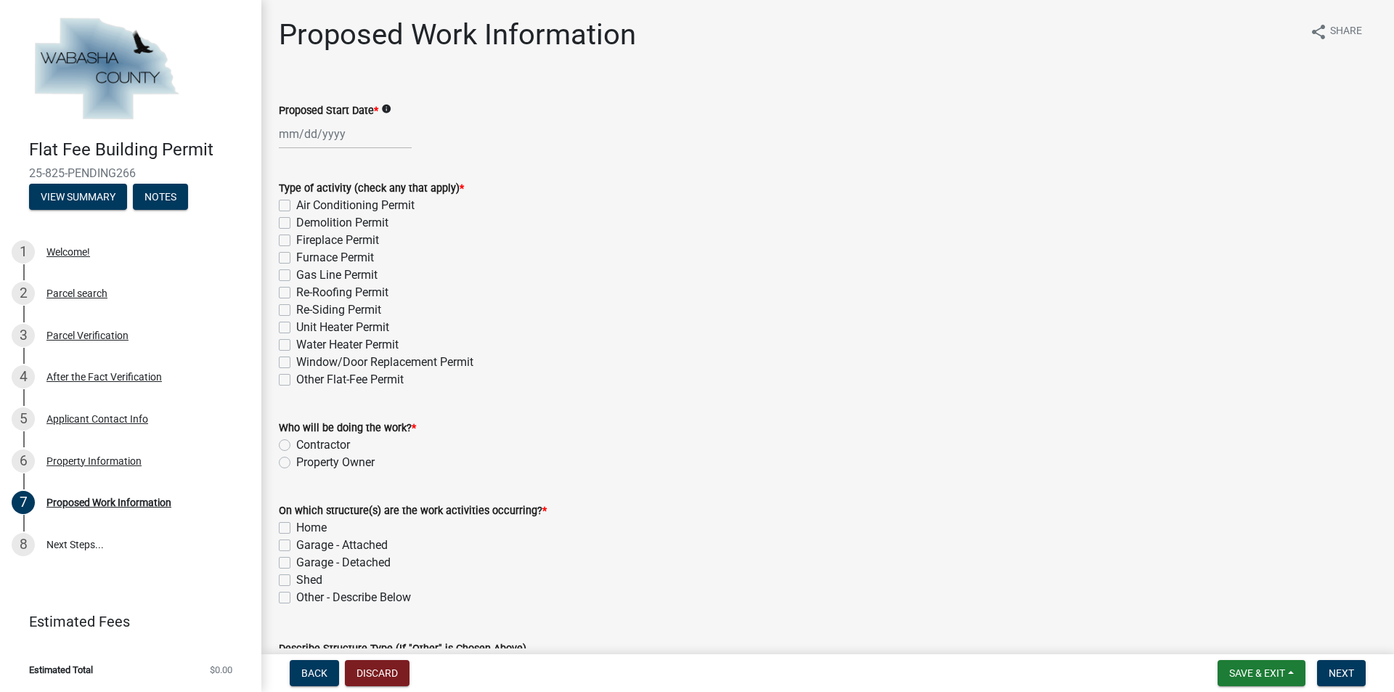
click at [290, 134] on div at bounding box center [345, 134] width 133 height 30
select select "9"
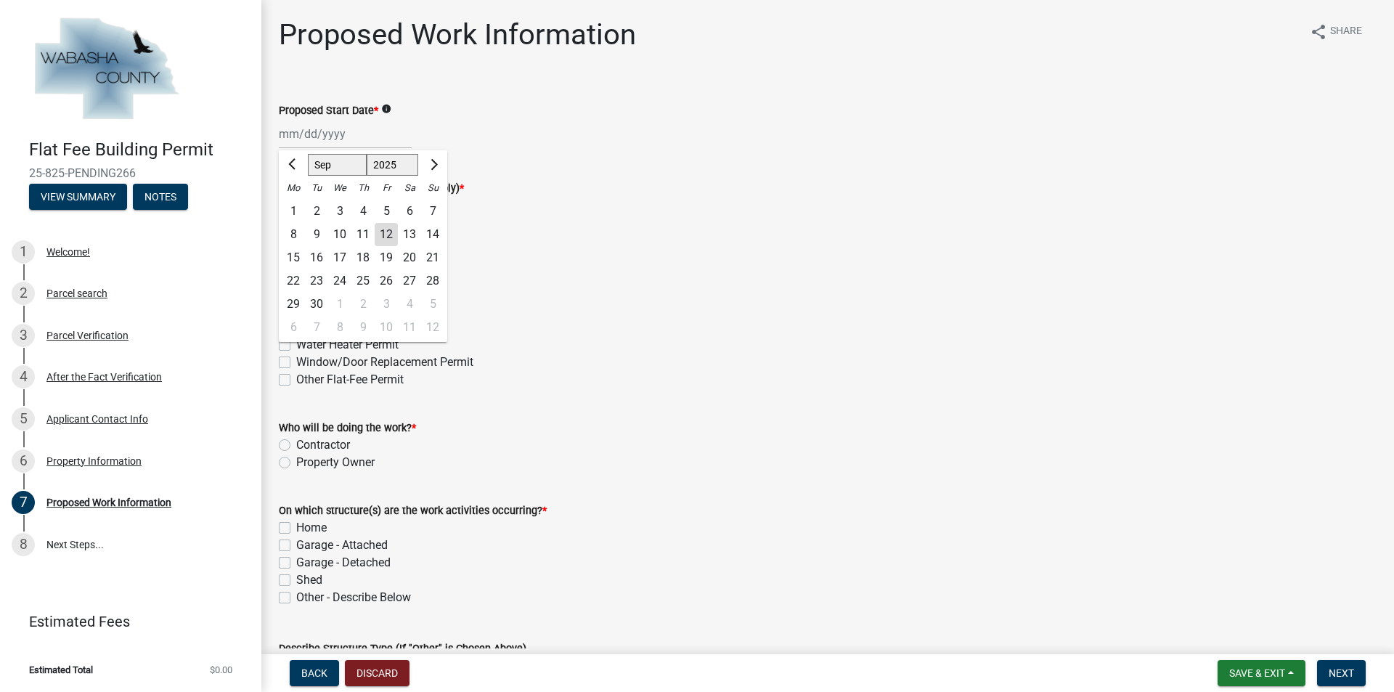
click at [320, 254] on div "16" at bounding box center [316, 257] width 23 height 23
type input "[DATE]"
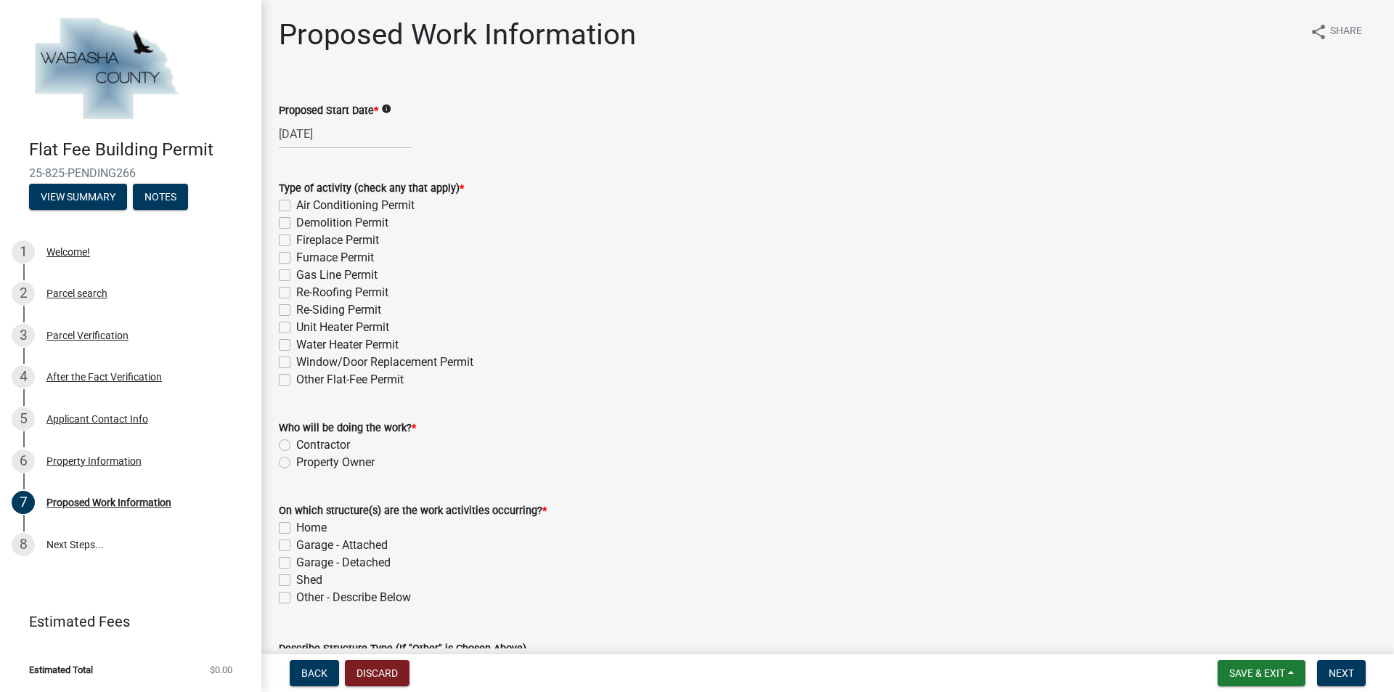
click at [296, 290] on label "Re-Roofing Permit" at bounding box center [342, 292] width 92 height 17
click at [296, 290] on input "Re-Roofing Permit" at bounding box center [300, 288] width 9 height 9
checkbox input "true"
checkbox input "false"
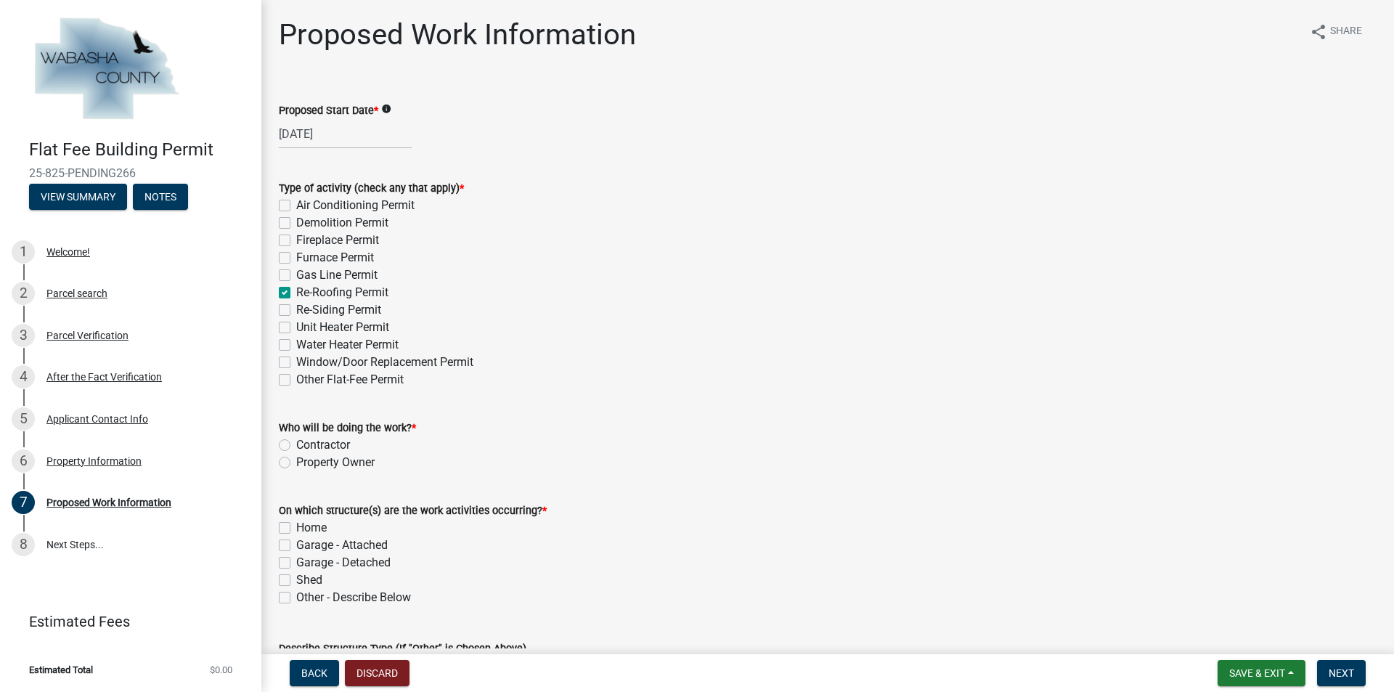
checkbox input "false"
checkbox input "true"
checkbox input "false"
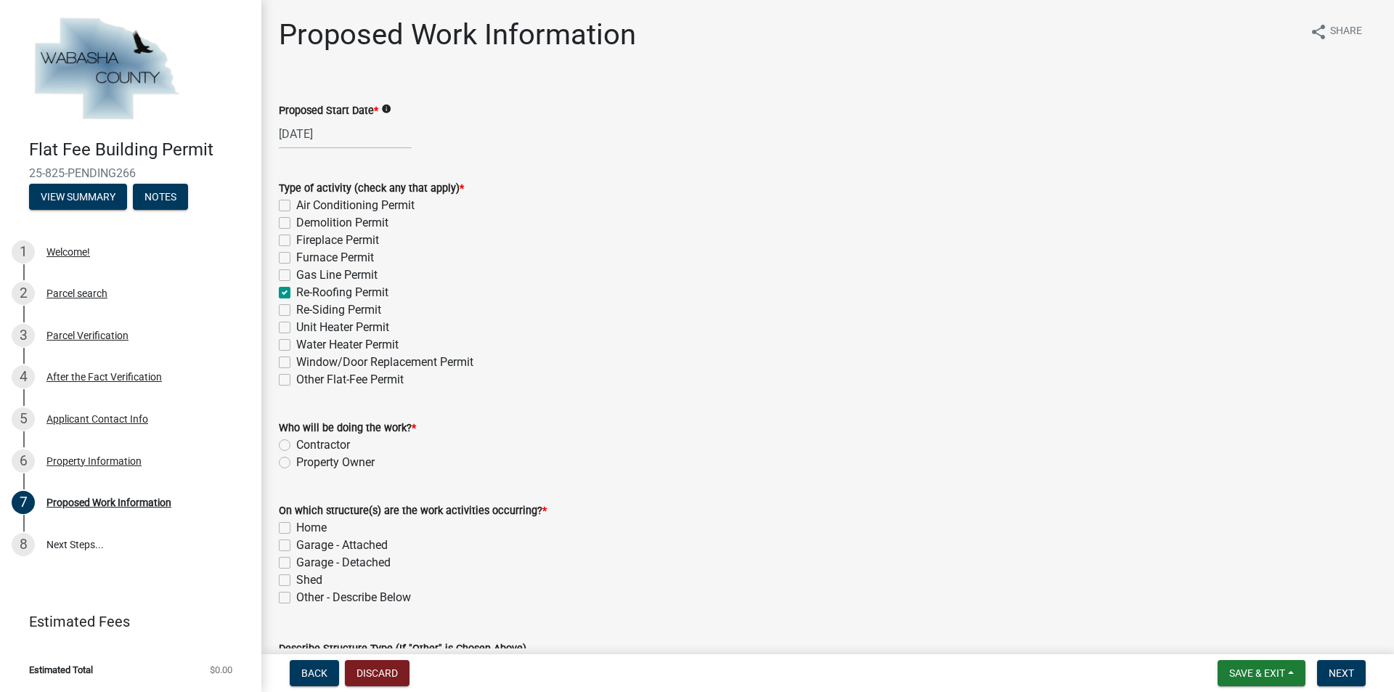
checkbox input "false"
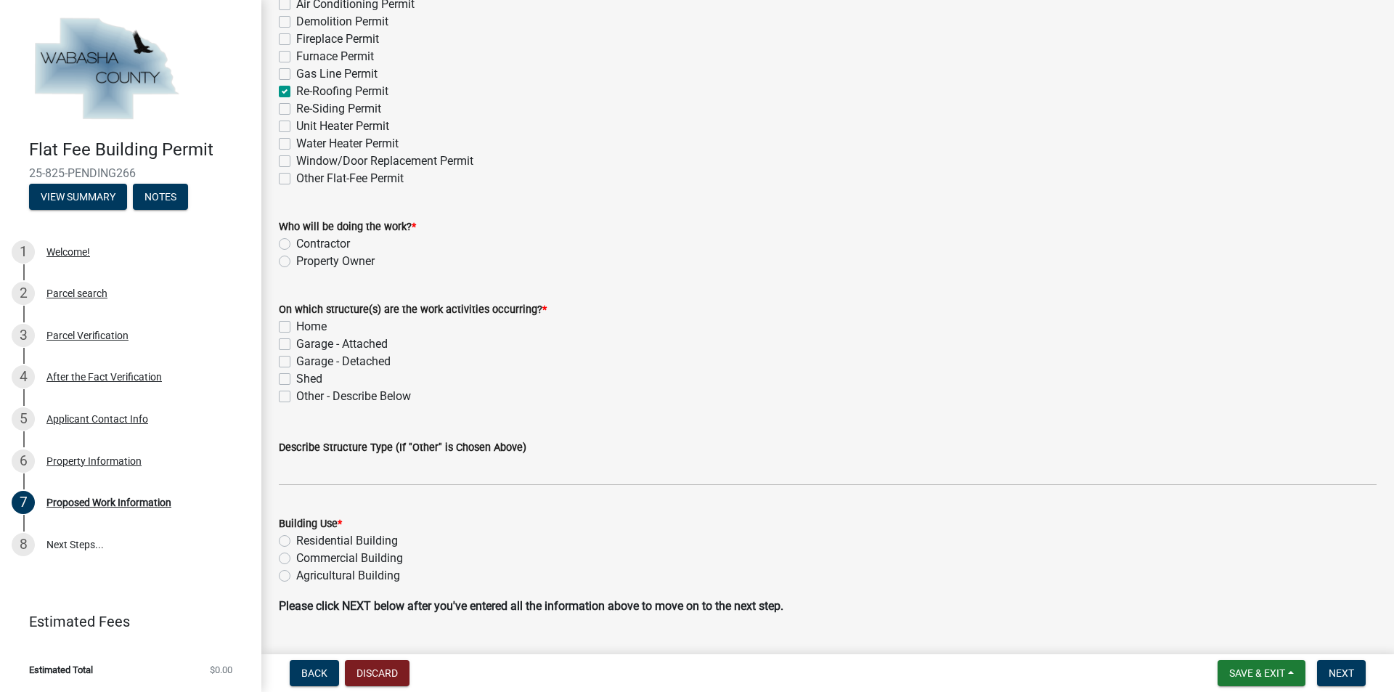
scroll to position [218, 0]
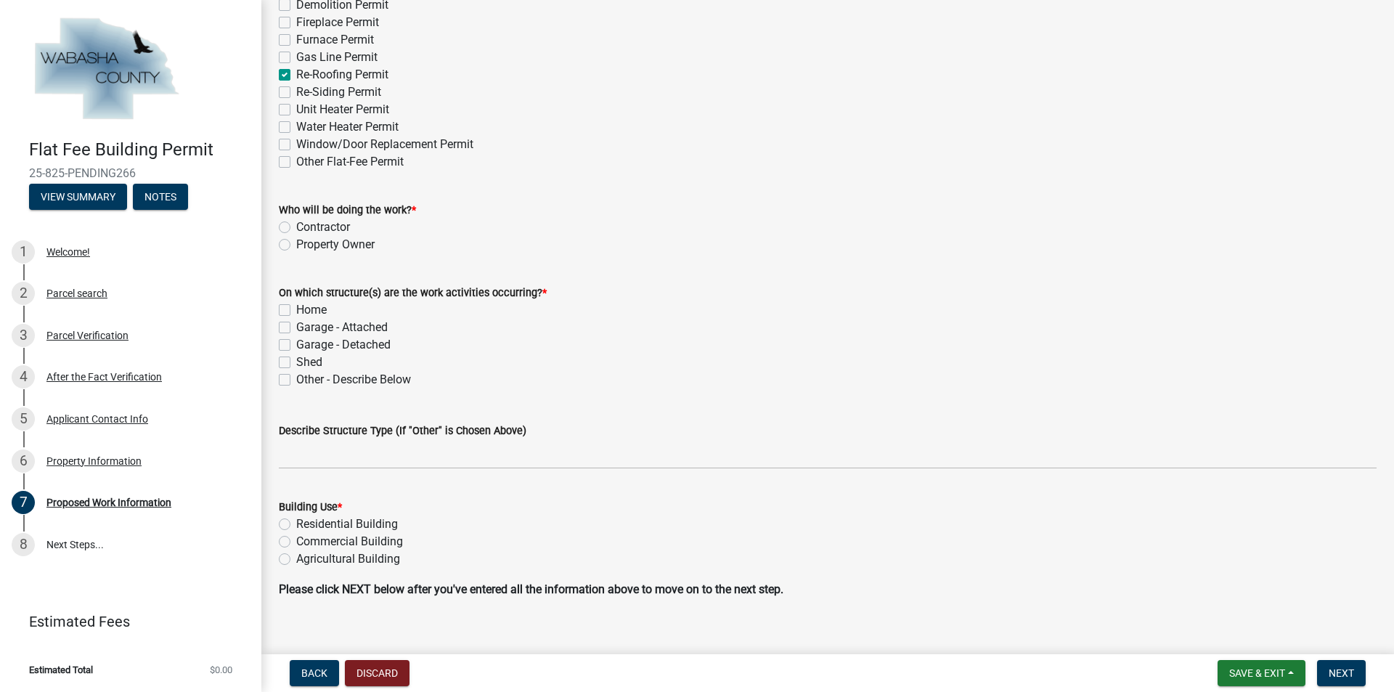
click at [296, 226] on label "Contractor" at bounding box center [323, 227] width 54 height 17
click at [296, 226] on input "Contractor" at bounding box center [300, 223] width 9 height 9
radio input "true"
click at [296, 308] on label "Home" at bounding box center [311, 309] width 30 height 17
click at [296, 308] on input "Home" at bounding box center [300, 305] width 9 height 9
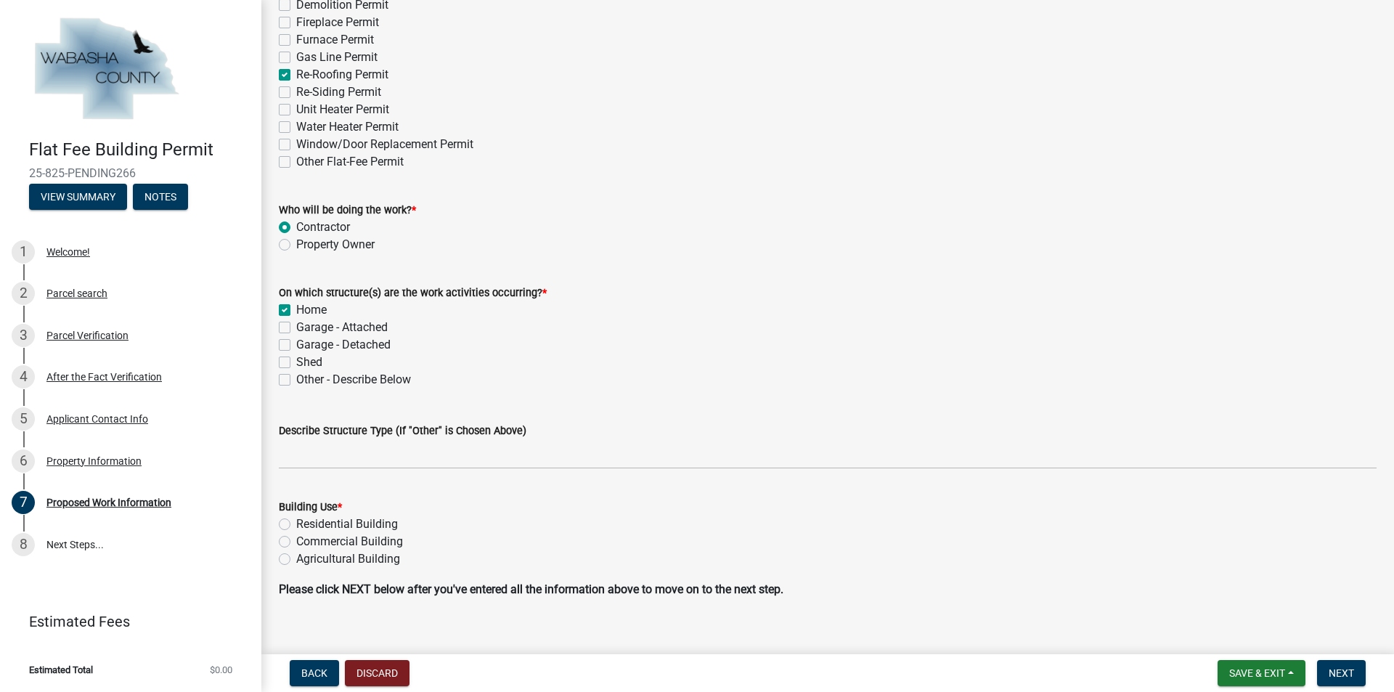
checkbox input "true"
checkbox input "false"
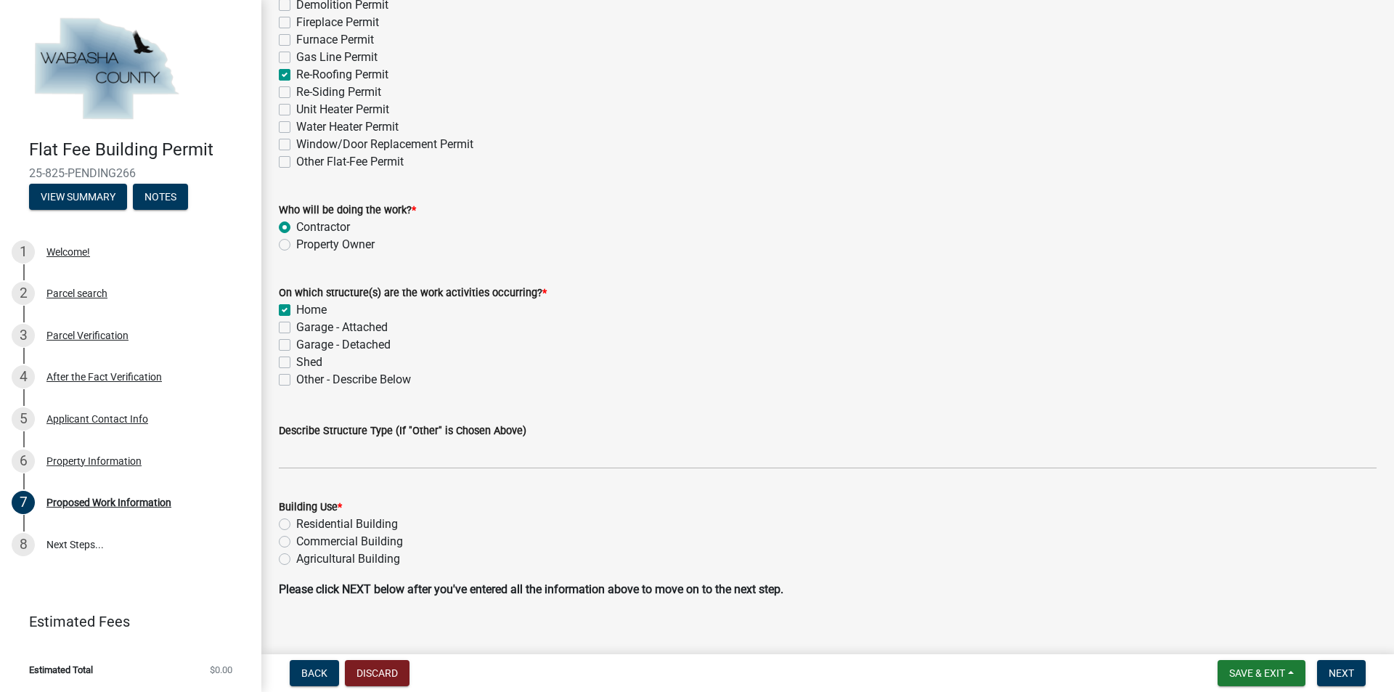
click at [296, 323] on label "Garage - Attached" at bounding box center [341, 327] width 91 height 17
click at [296, 323] on input "Garage - Attached" at bounding box center [300, 323] width 9 height 9
checkbox input "true"
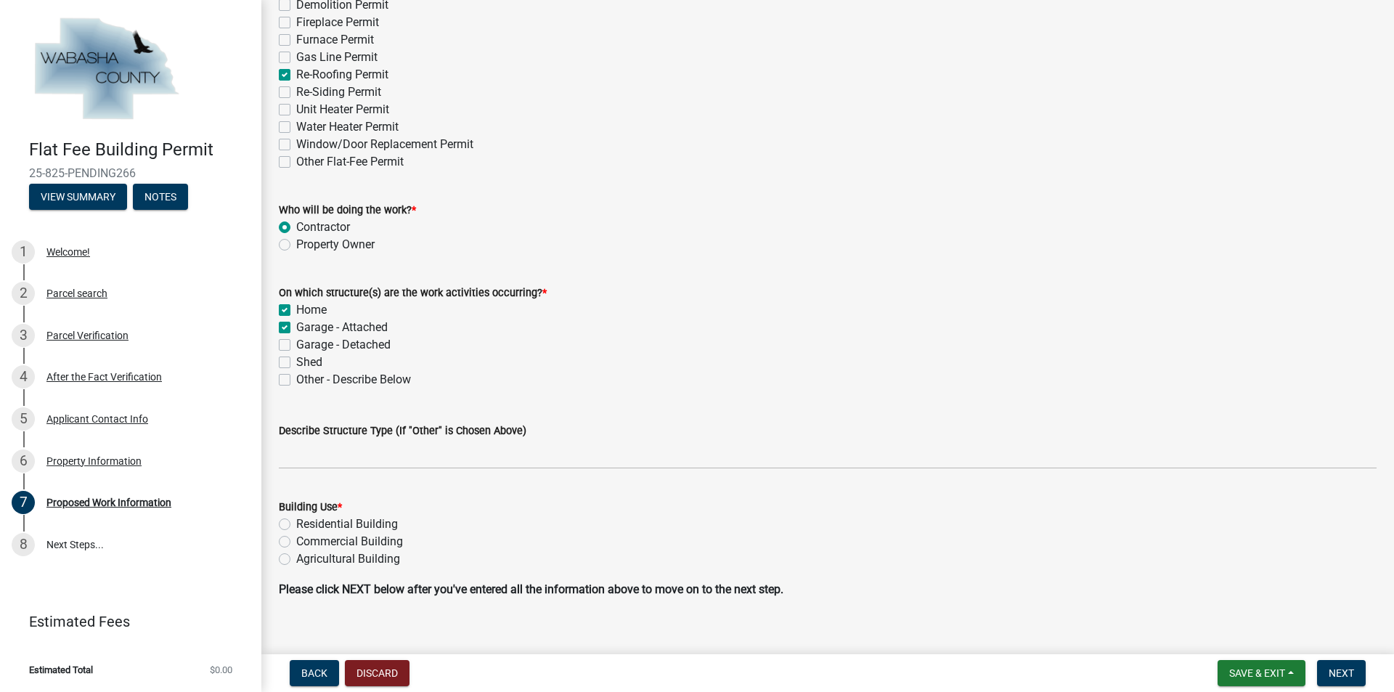
checkbox input "false"
click at [296, 343] on label "Garage - Detached" at bounding box center [343, 344] width 94 height 17
click at [296, 343] on input "Garage - Detached" at bounding box center [300, 340] width 9 height 9
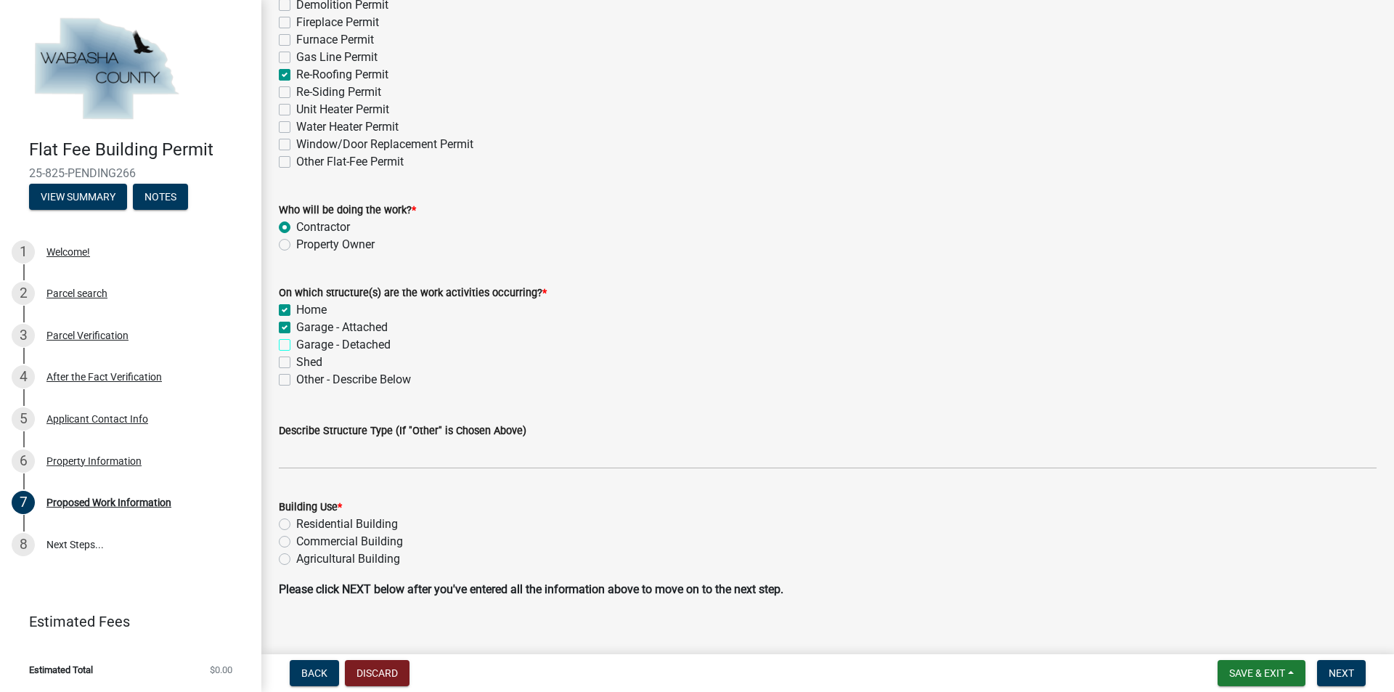
checkbox input "true"
checkbox input "false"
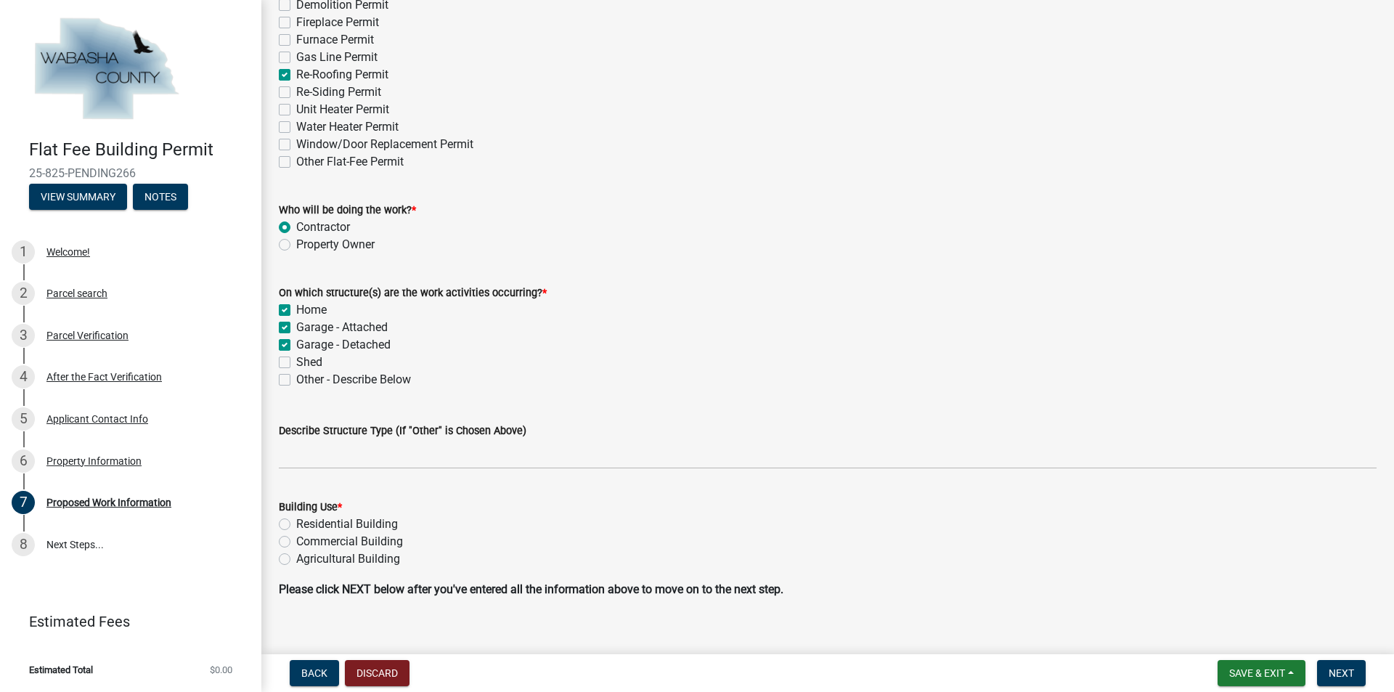
checkbox input "false"
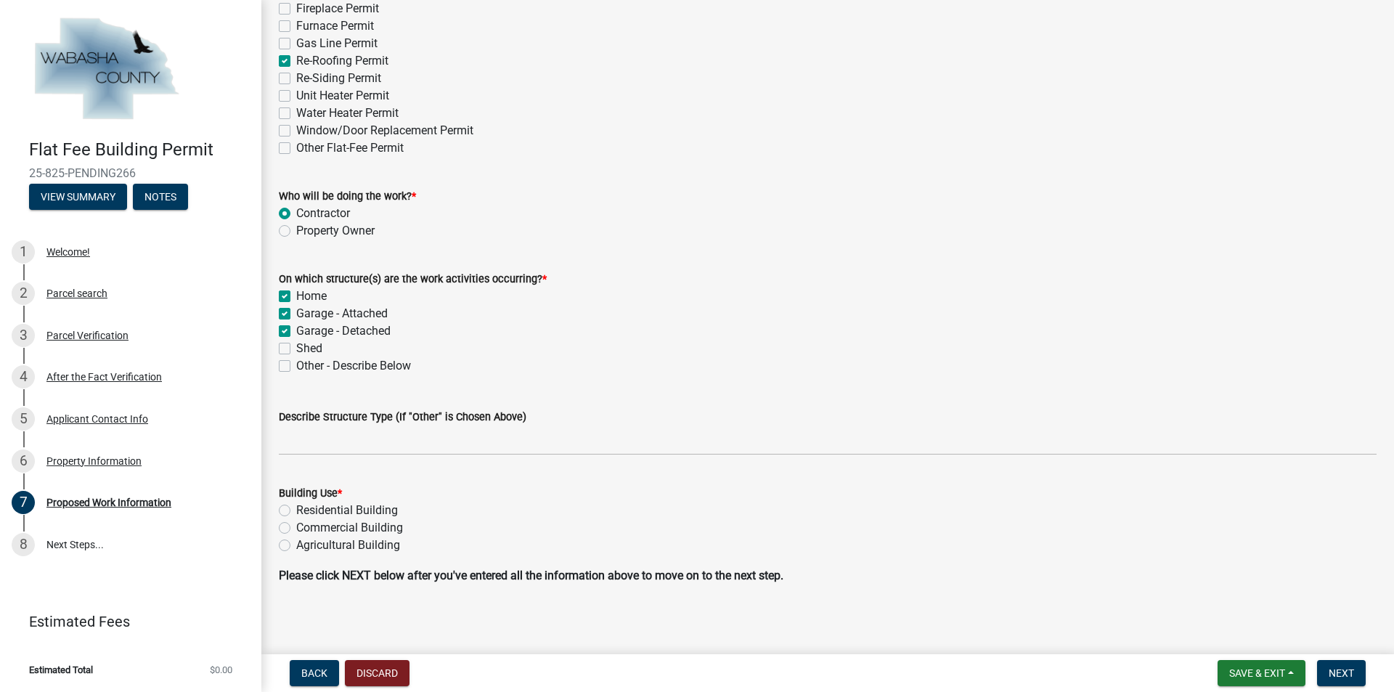
scroll to position [236, 0]
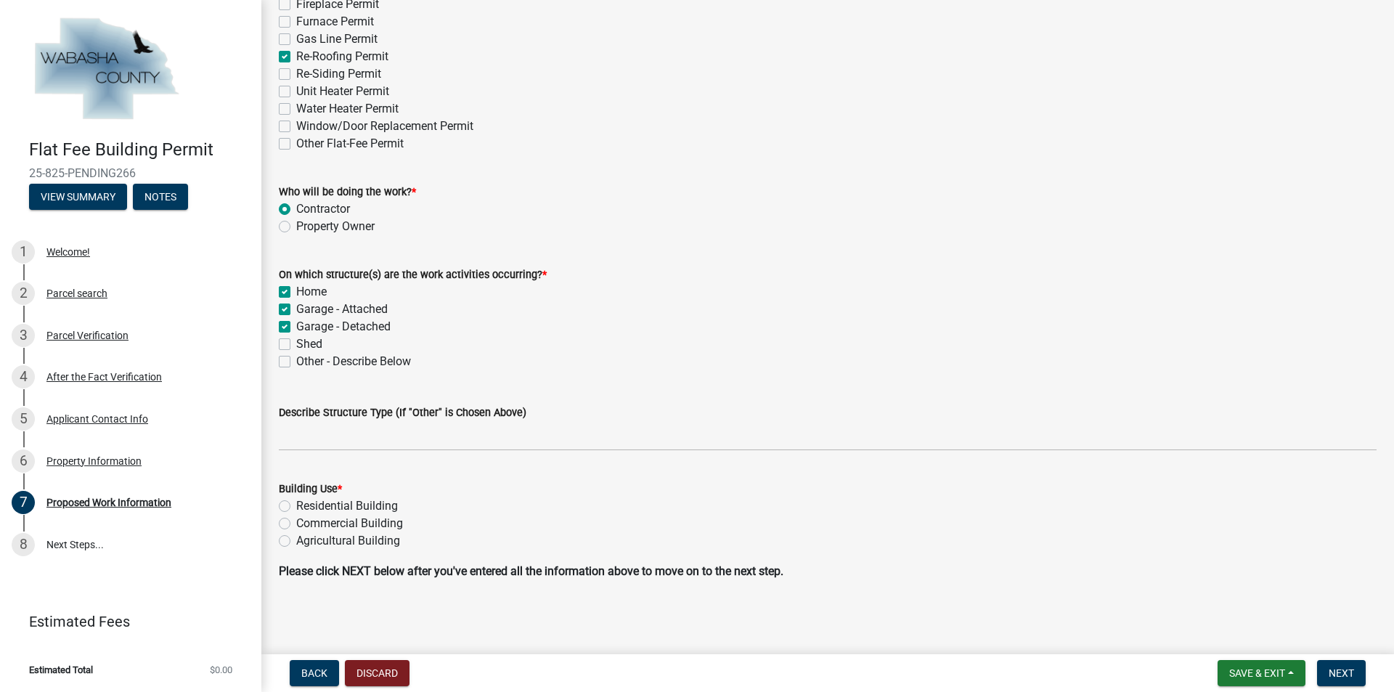
click at [296, 507] on label "Residential Building" at bounding box center [347, 505] width 102 height 17
click at [296, 507] on input "Residential Building" at bounding box center [300, 501] width 9 height 9
radio input "true"
click at [1345, 676] on span "Next" at bounding box center [1341, 673] width 25 height 12
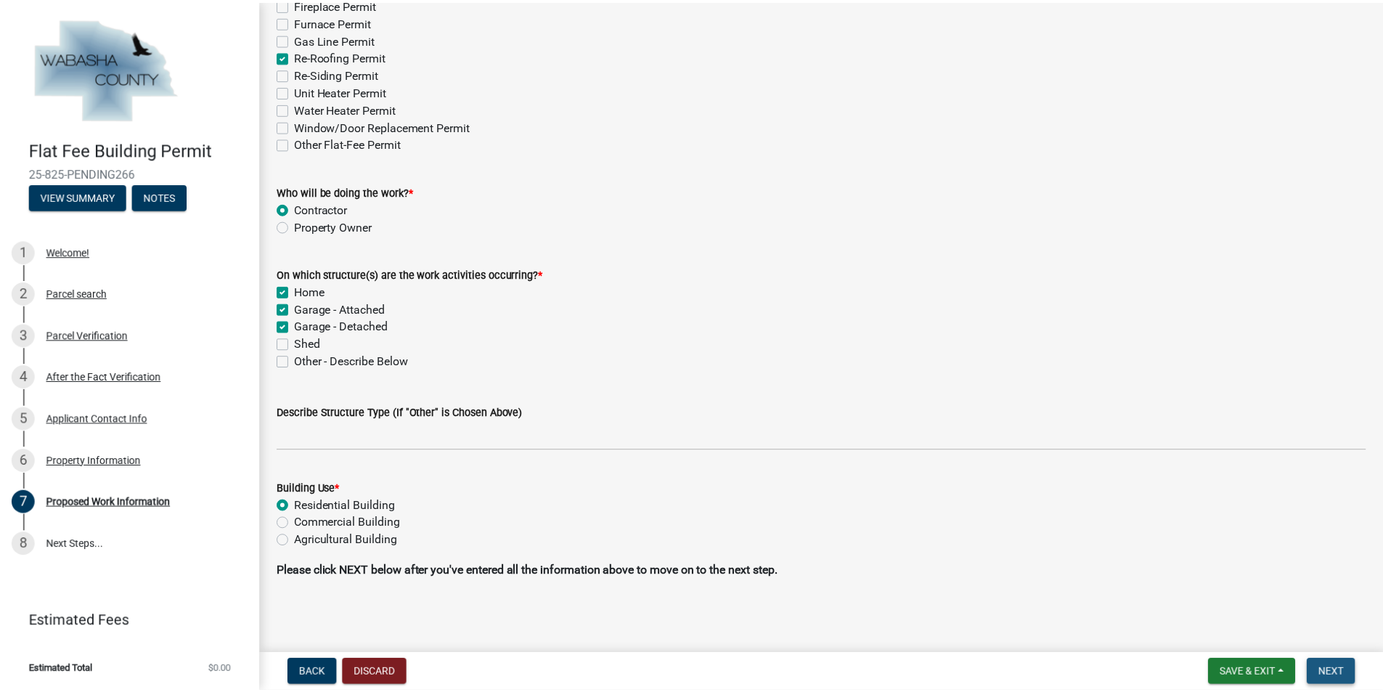
scroll to position [0, 0]
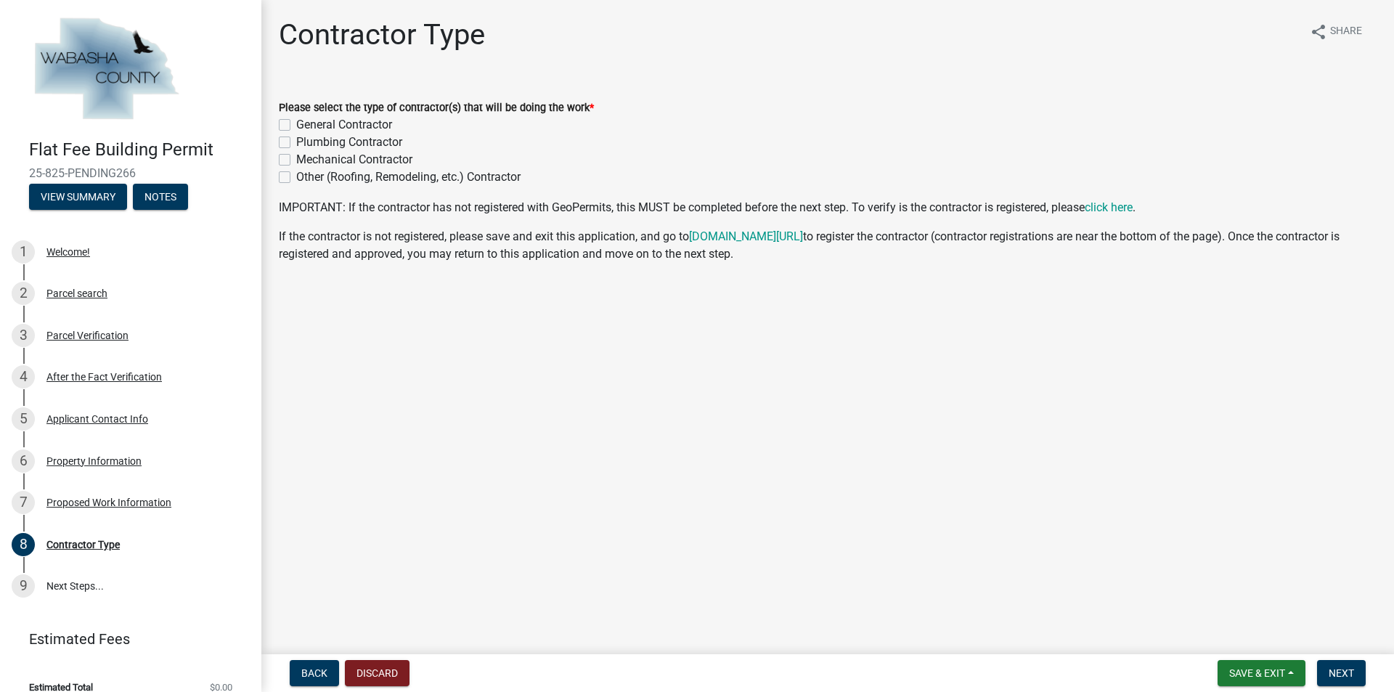
click at [296, 123] on label "General Contractor" at bounding box center [344, 124] width 96 height 17
click at [296, 123] on input "General Contractor" at bounding box center [300, 120] width 9 height 9
checkbox input "true"
checkbox input "false"
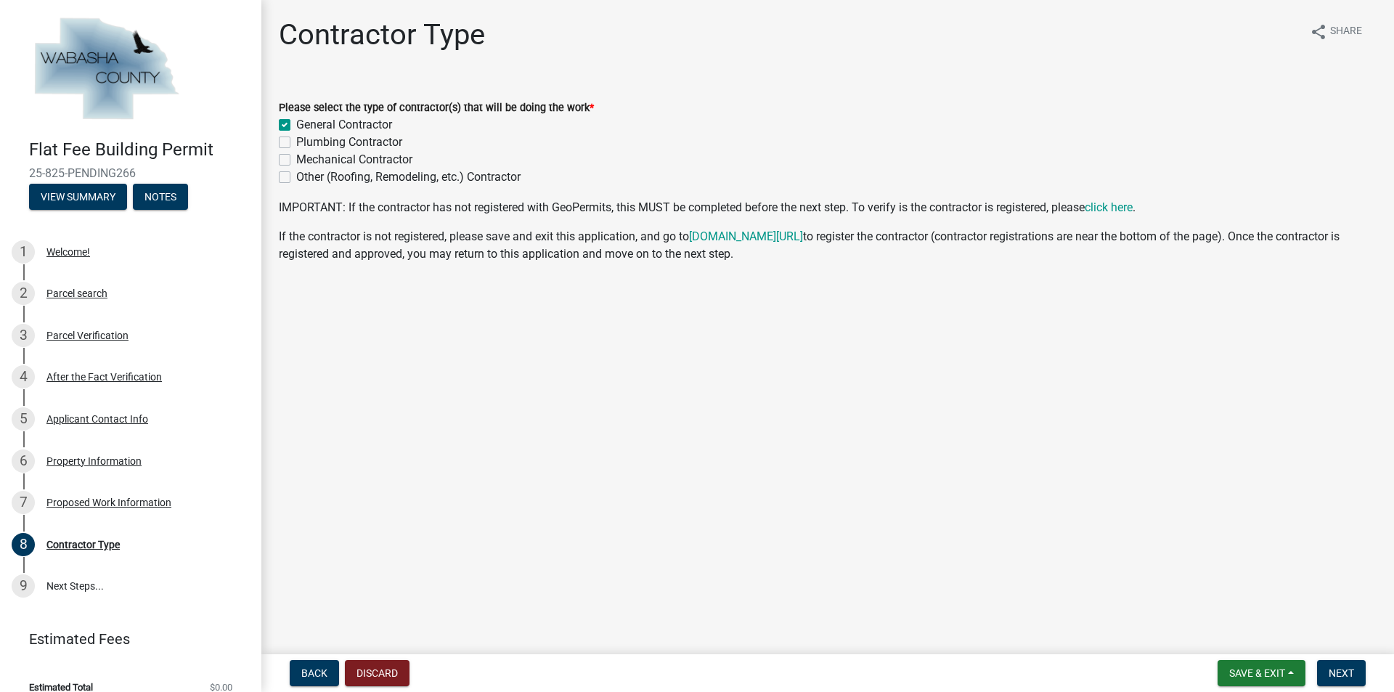
checkbox input "false"
click at [1342, 672] on span "Next" at bounding box center [1341, 673] width 25 height 12
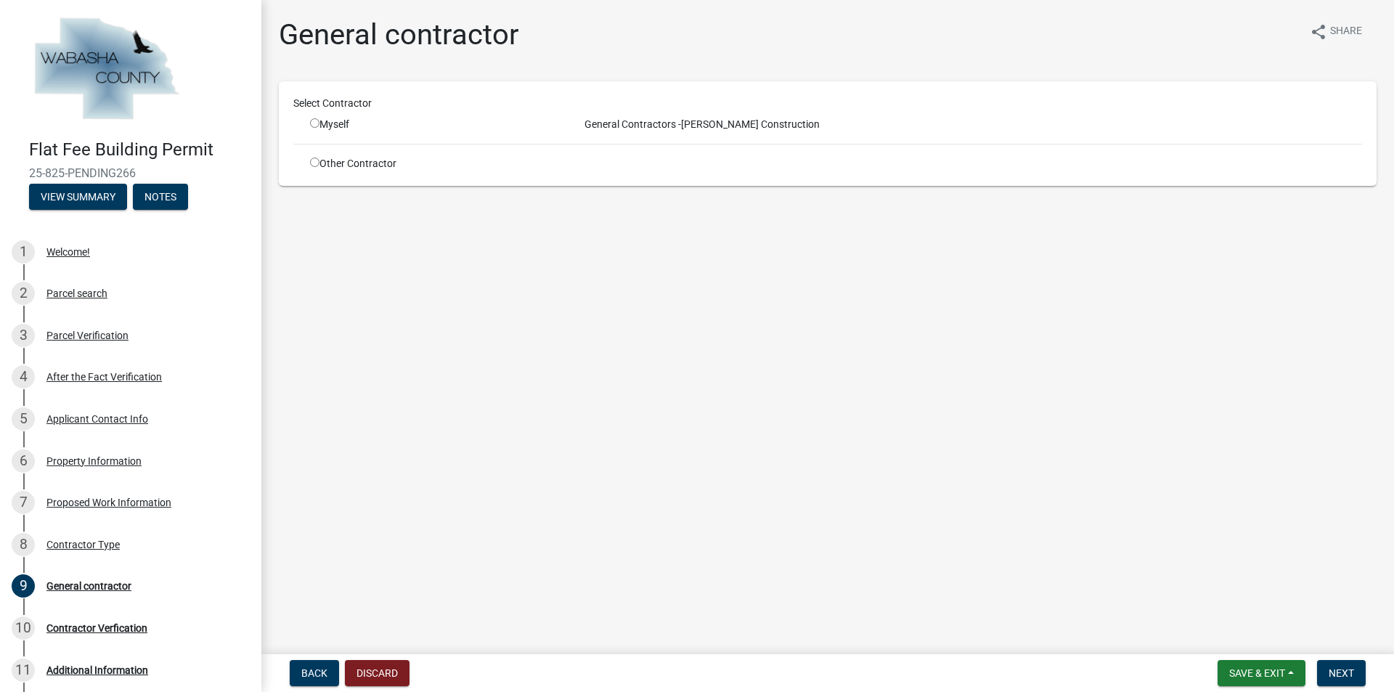
click at [312, 122] on input "radio" at bounding box center [314, 122] width 9 height 9
radio input "true"
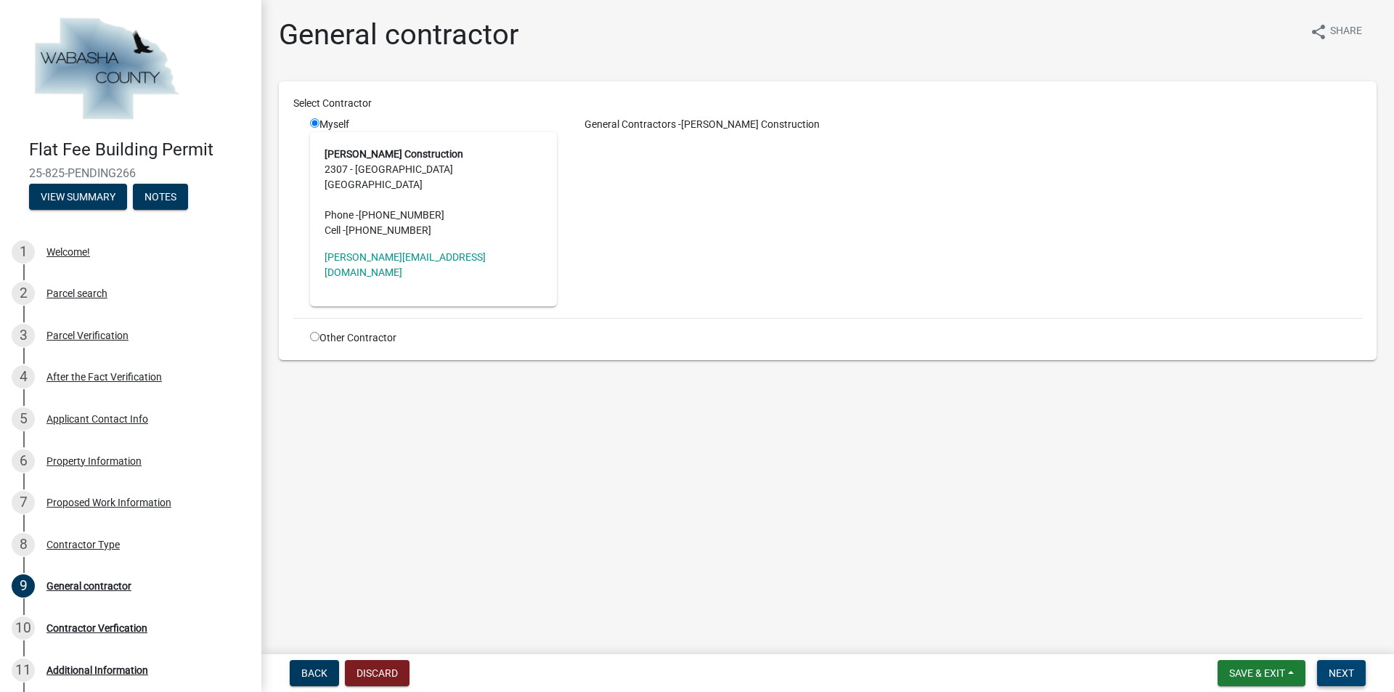
click at [1346, 672] on span "Next" at bounding box center [1341, 673] width 25 height 12
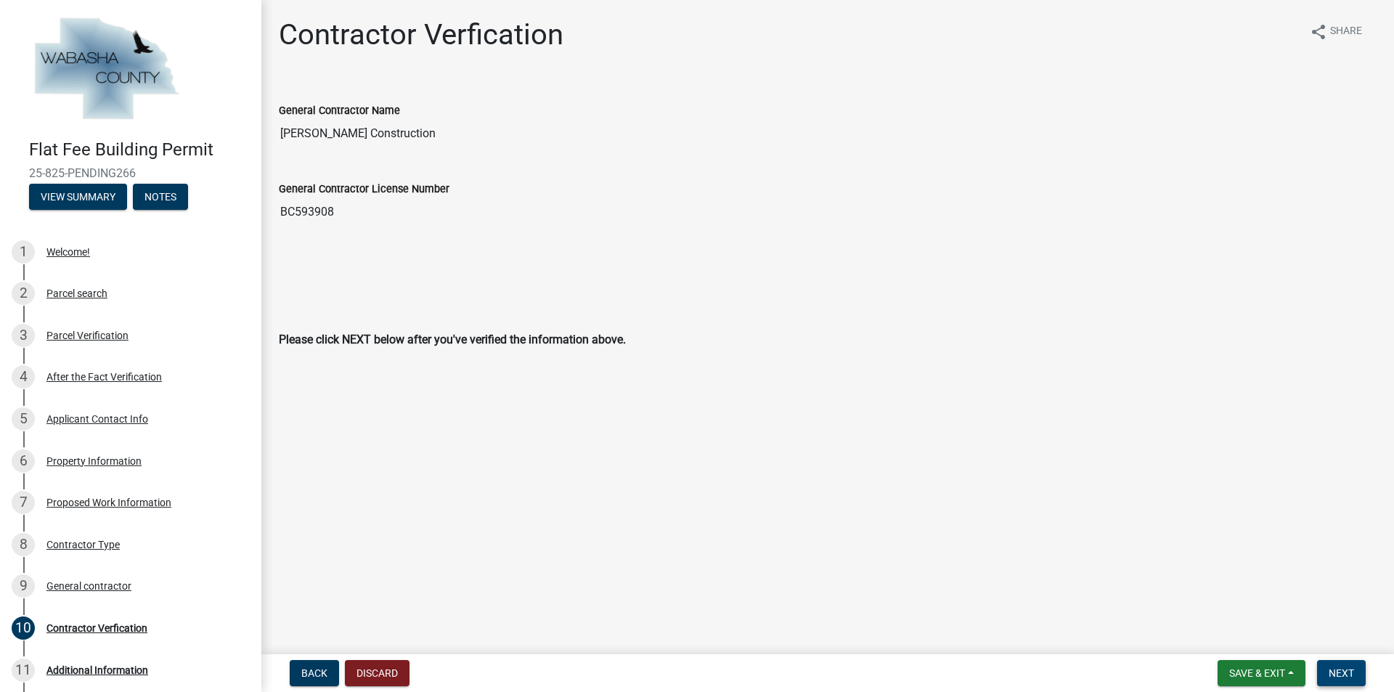
click at [1337, 672] on span "Next" at bounding box center [1341, 673] width 25 height 12
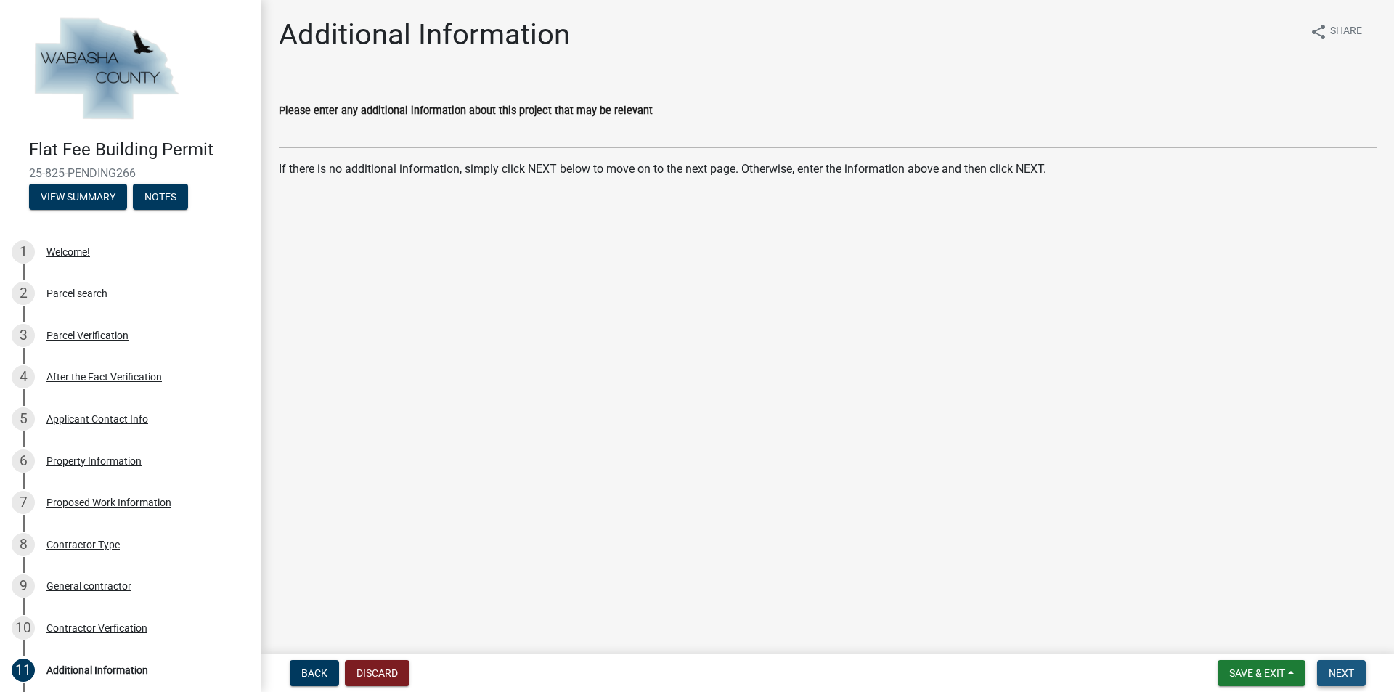
click at [1340, 676] on span "Next" at bounding box center [1341, 673] width 25 height 12
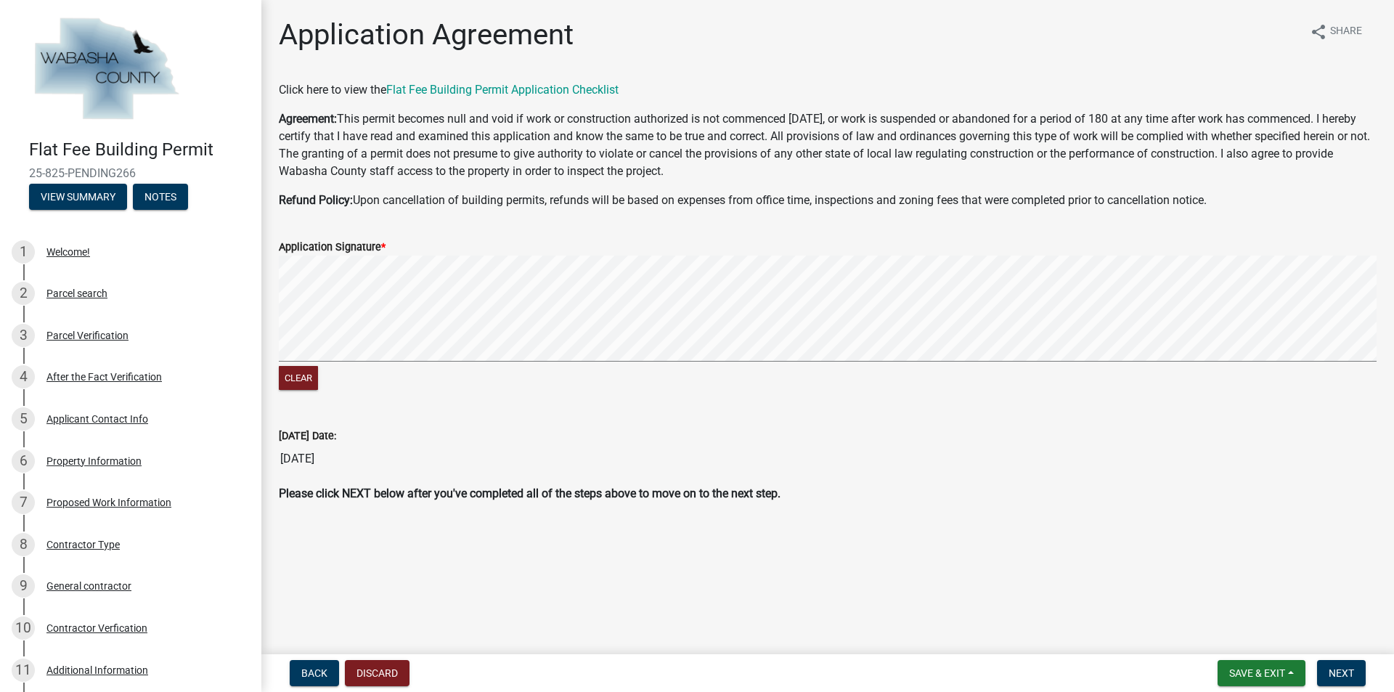
click at [833, 255] on form "Application Signature * Clear" at bounding box center [828, 307] width 1098 height 173
click at [1350, 667] on span "Next" at bounding box center [1341, 673] width 25 height 12
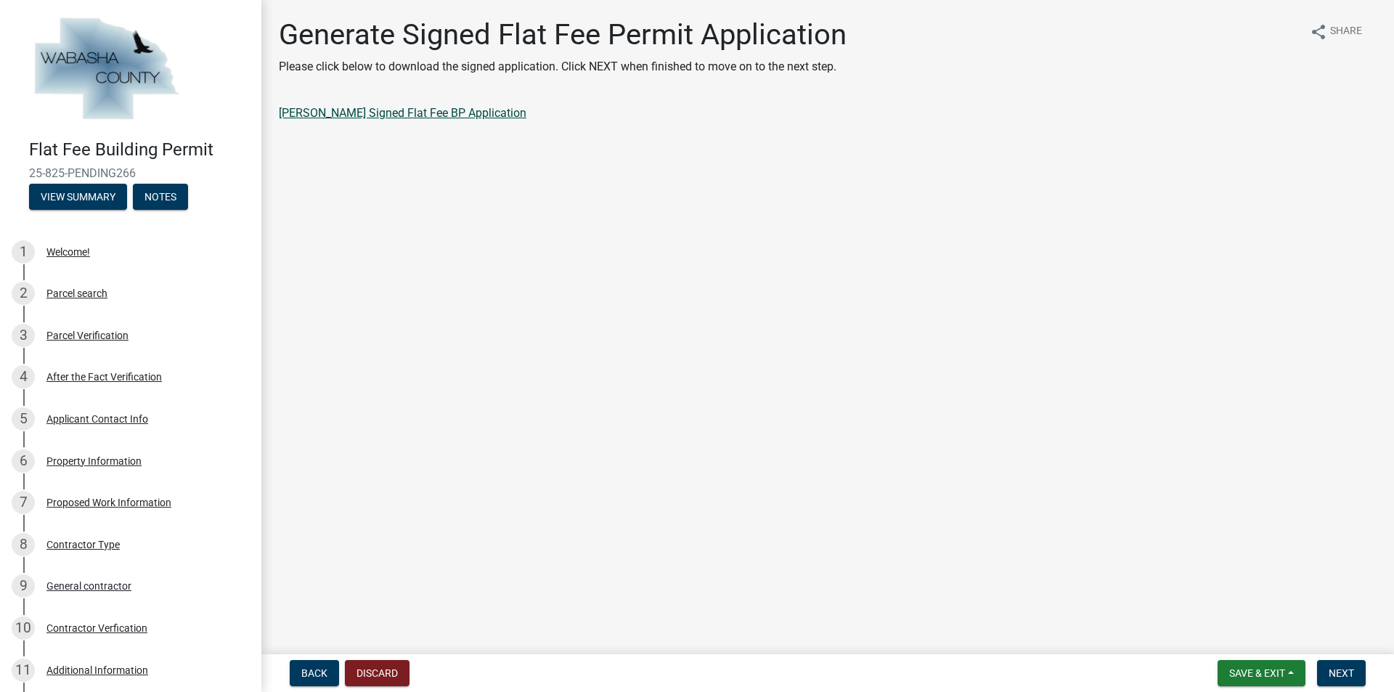
click at [401, 112] on link "[PERSON_NAME] Signed Flat Fee BP Application" at bounding box center [403, 113] width 248 height 14
click at [1342, 674] on span "Next" at bounding box center [1341, 673] width 25 height 12
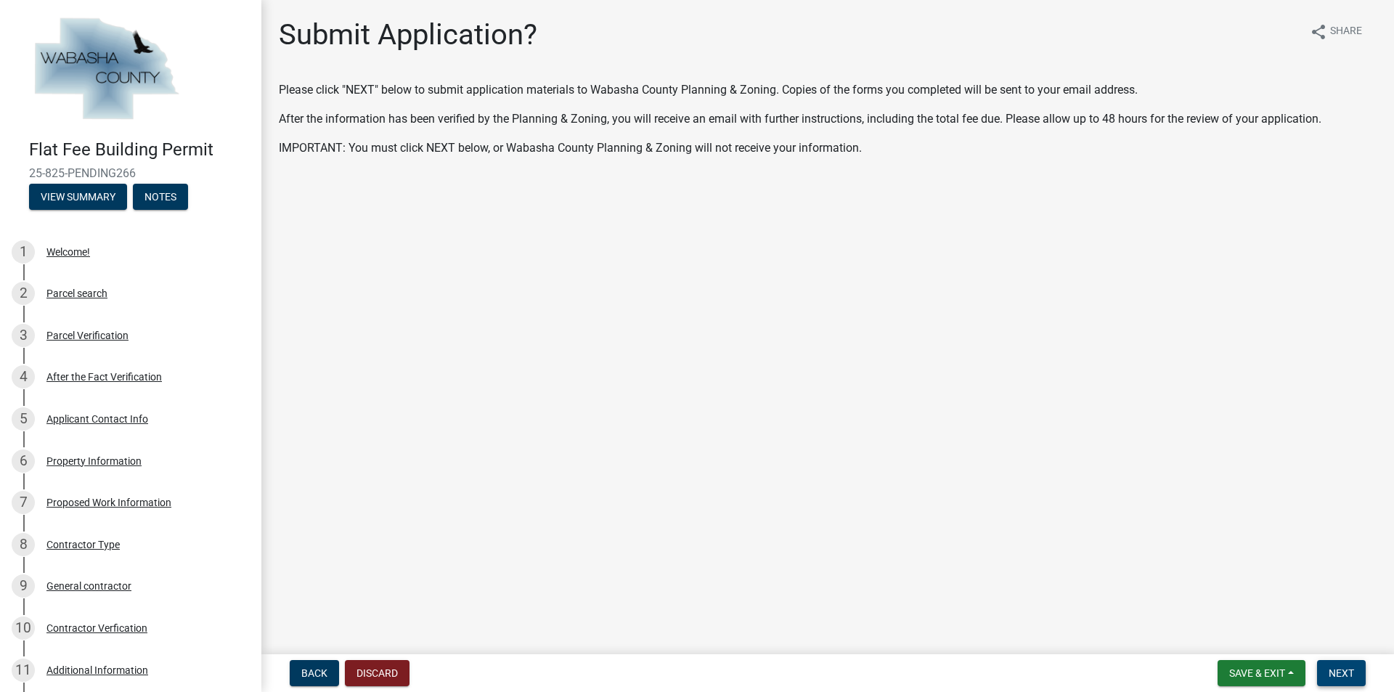
click at [1345, 671] on span "Next" at bounding box center [1341, 673] width 25 height 12
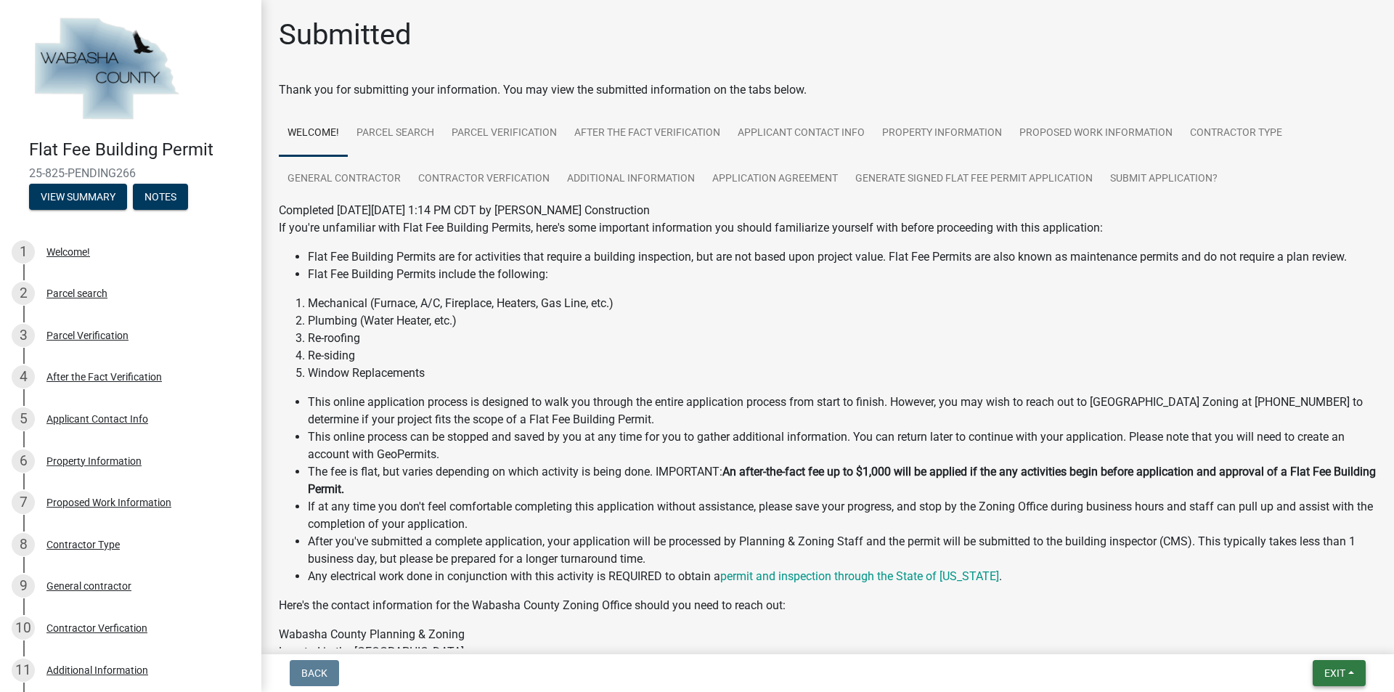
click at [1345, 671] on span "Exit" at bounding box center [1334, 673] width 21 height 12
click at [1317, 637] on button "Save & Exit" at bounding box center [1307, 635] width 116 height 35
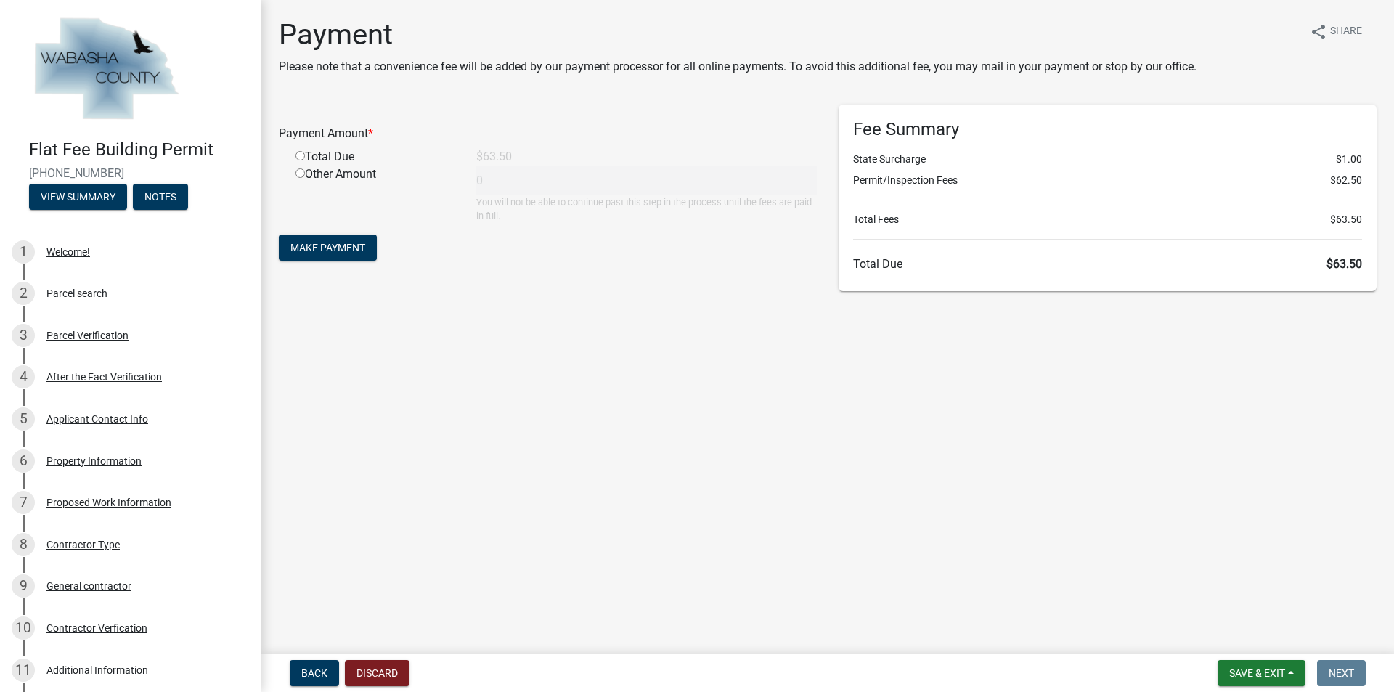
click at [296, 152] on input "radio" at bounding box center [299, 155] width 9 height 9
radio input "true"
type input "63.5"
click at [359, 248] on span "Make Payment" at bounding box center [327, 248] width 75 height 12
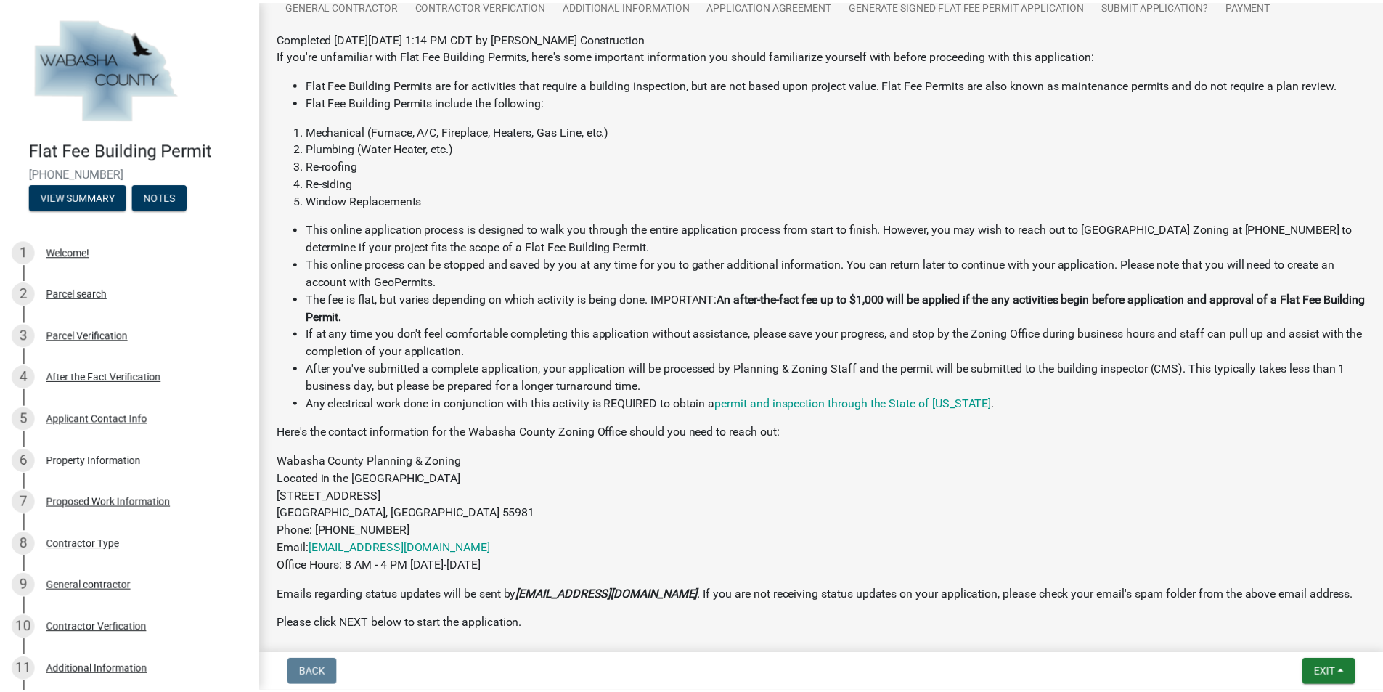
scroll to position [301, 0]
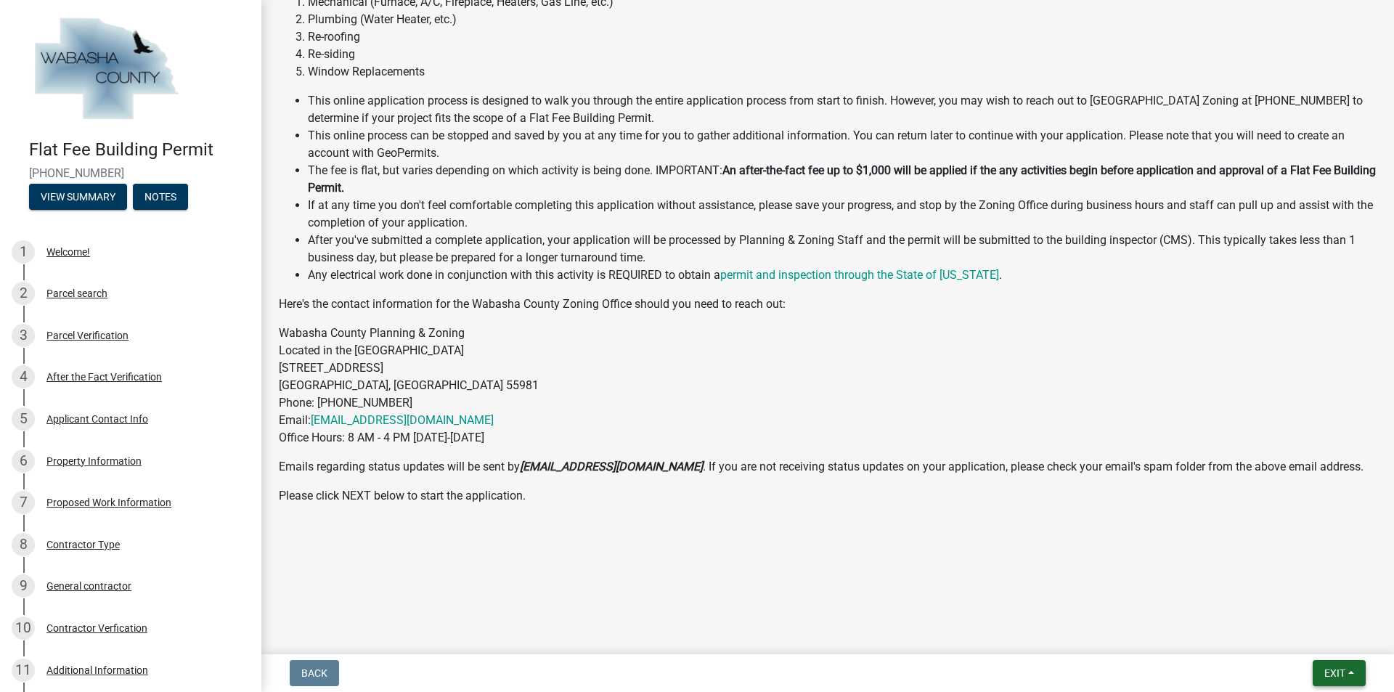
click at [1335, 675] on span "Exit" at bounding box center [1334, 673] width 21 height 12
click at [1319, 635] on button "Save & Exit" at bounding box center [1307, 635] width 116 height 35
